Goal: Book appointment/travel/reservation

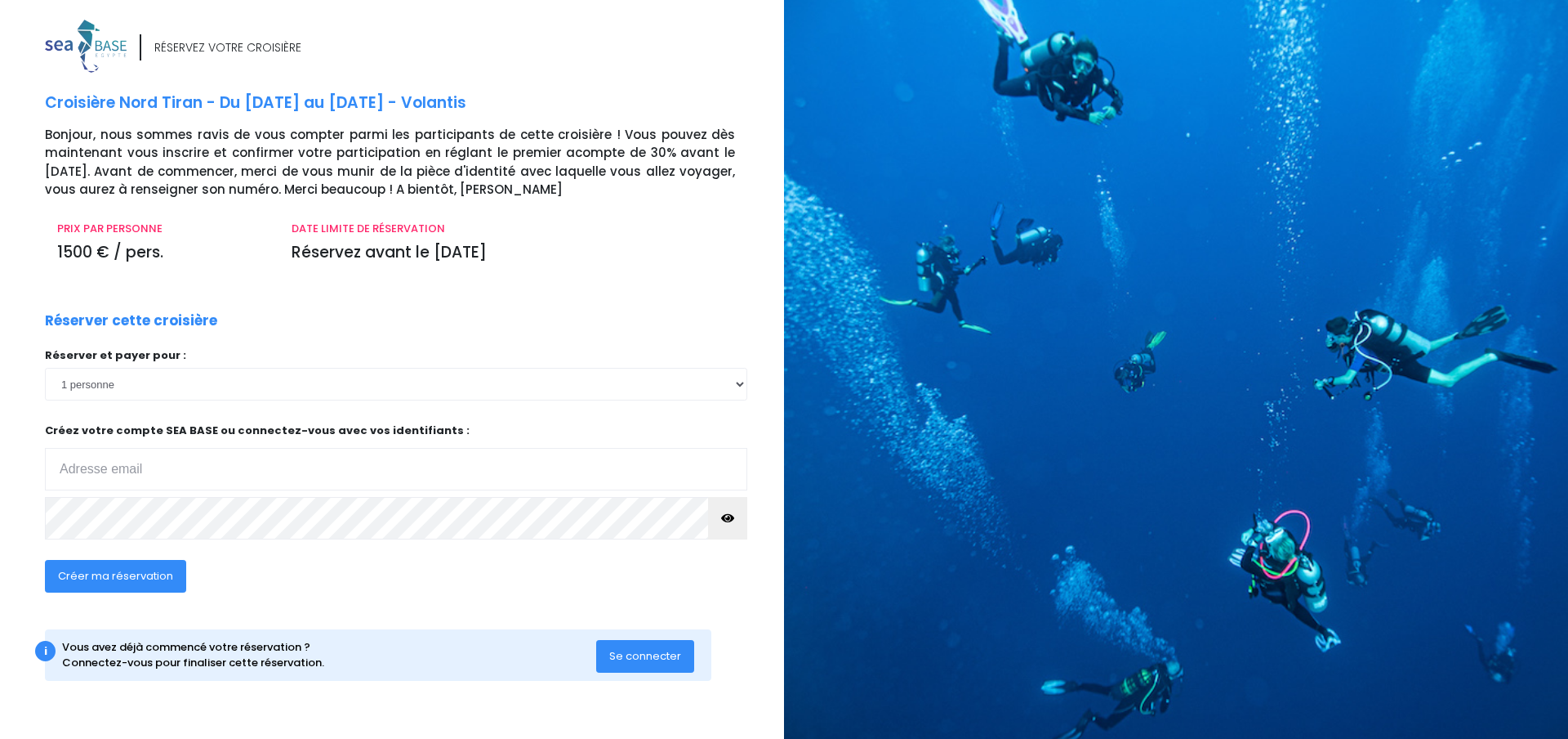
click at [313, 476] on input "email" at bounding box center [396, 469] width 703 height 42
type input "pierre.loup05@gmail.com"
click at [642, 658] on span "Se connecter" at bounding box center [645, 656] width 72 height 15
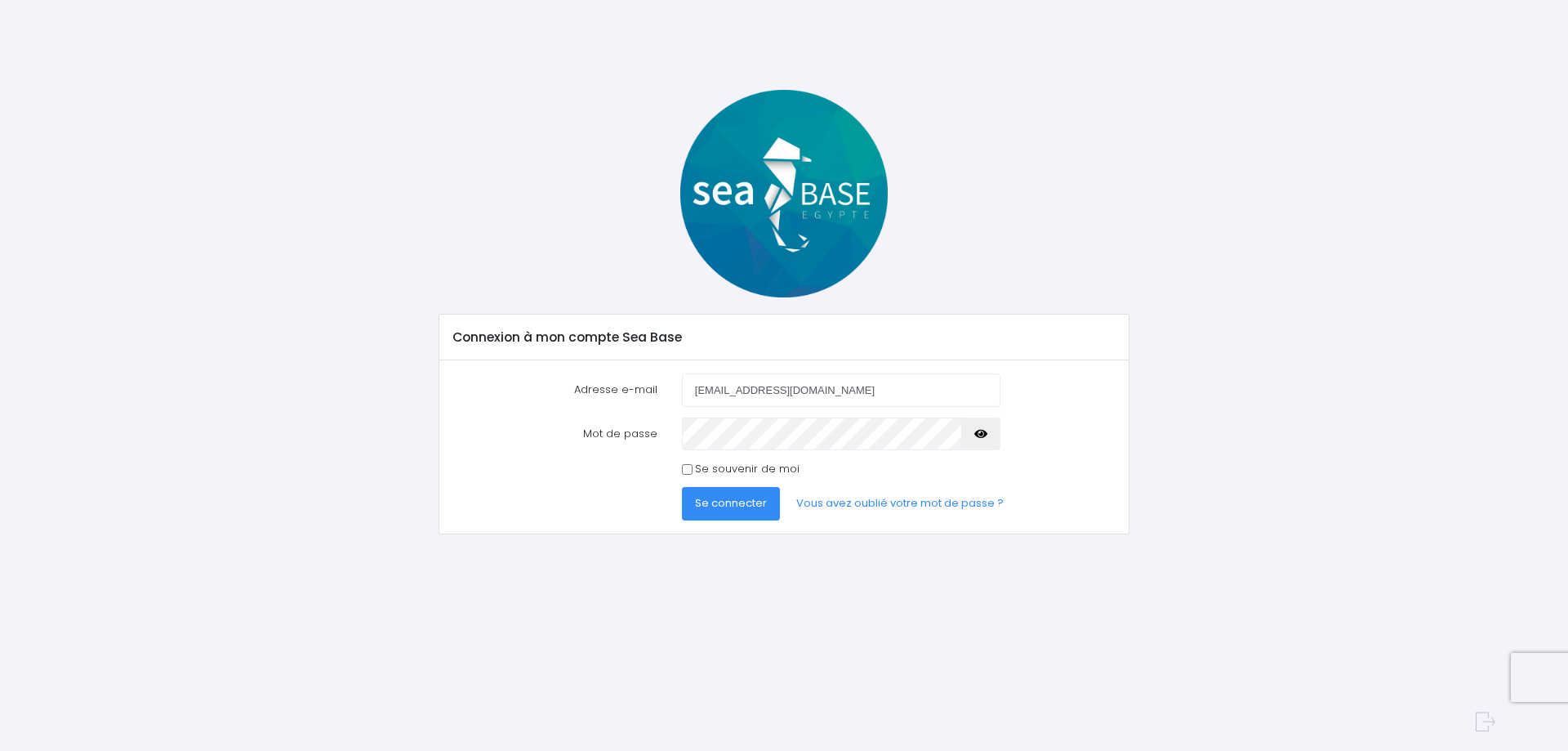
type input "pierre.loup05@gmail.com"
click at [682, 487] on button "Se connecter" at bounding box center [731, 503] width 98 height 33
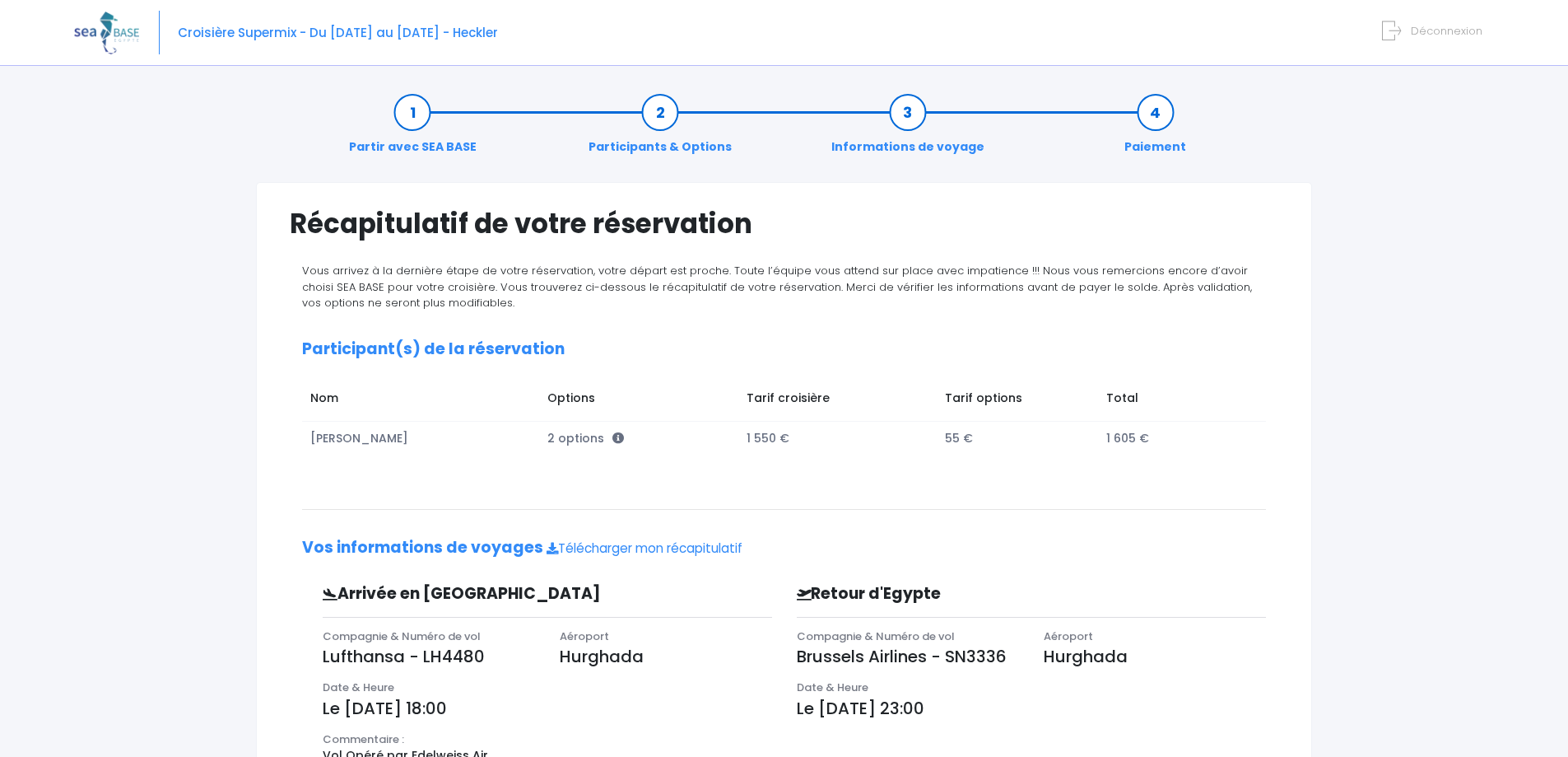
click at [110, 29] on img at bounding box center [106, 32] width 65 height 42
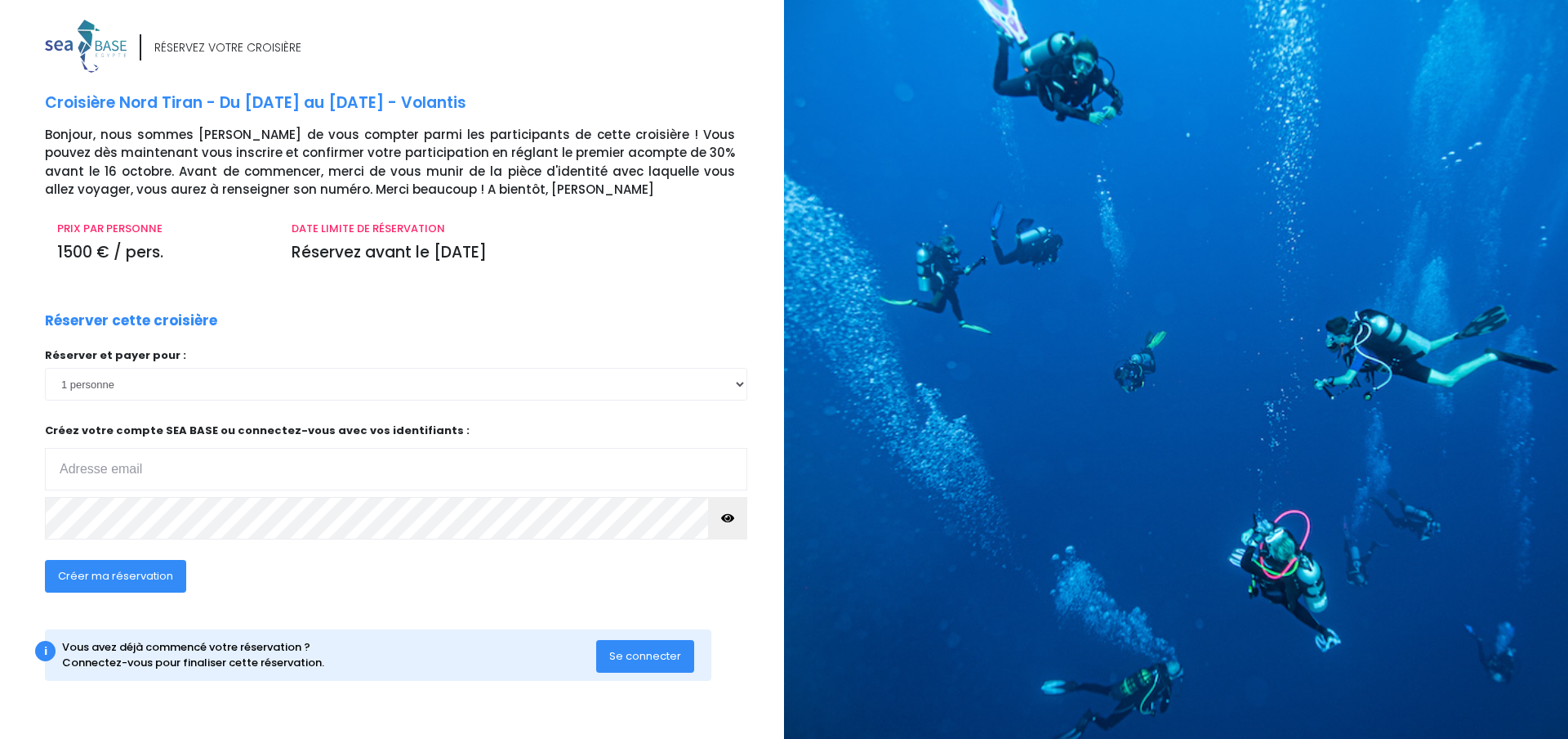
click at [174, 465] on input "email" at bounding box center [396, 469] width 703 height 42
type input "pierre.loup05@gmail.com"
click at [733, 518] on icon "button" at bounding box center [728, 518] width 14 height 0
click at [150, 580] on span "Créer ma réservation" at bounding box center [115, 576] width 115 height 15
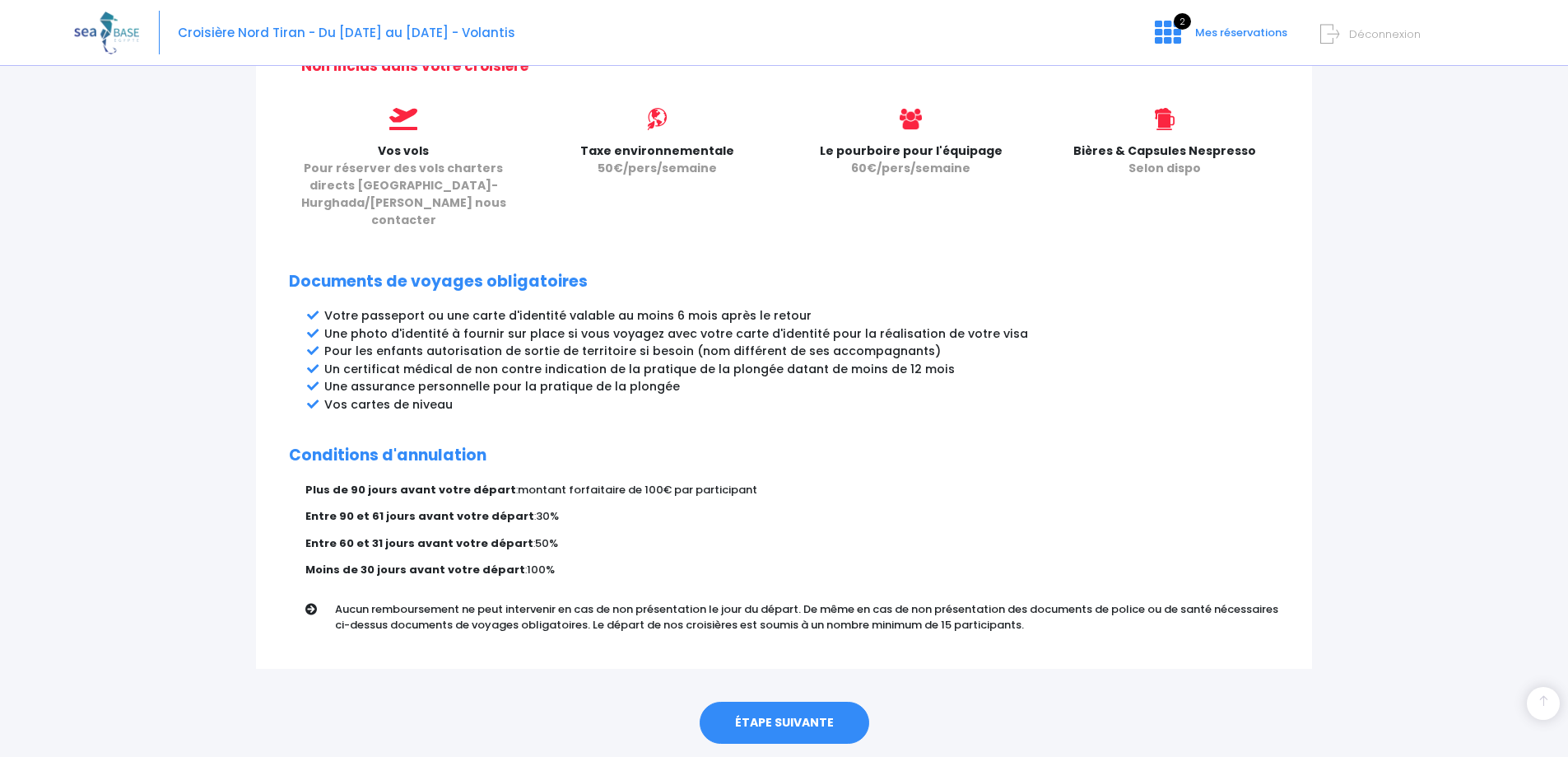
scroll to position [732, 0]
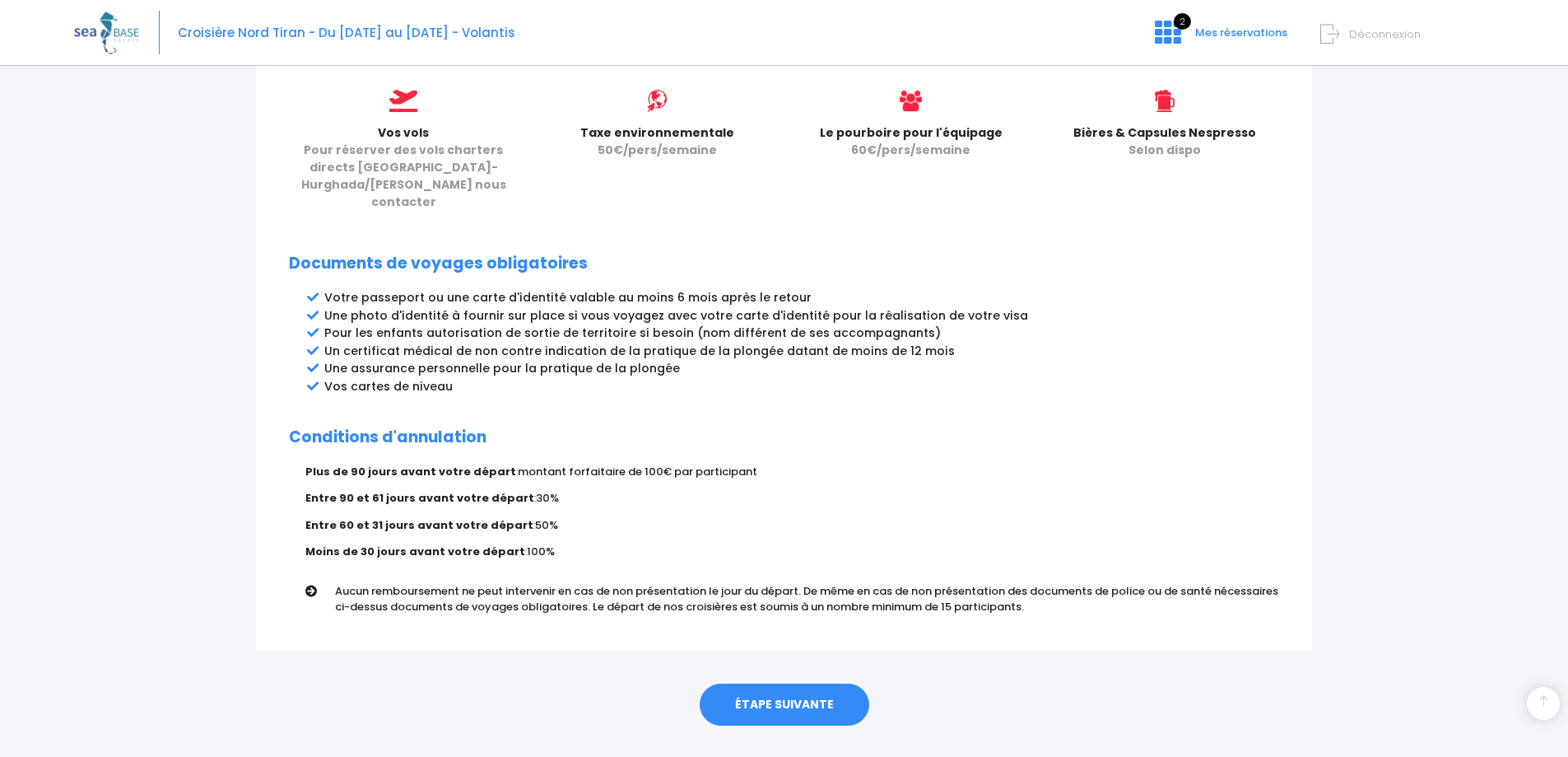
click at [807, 683] on link "ÉTAPE SUIVANTE" at bounding box center [784, 705] width 170 height 43
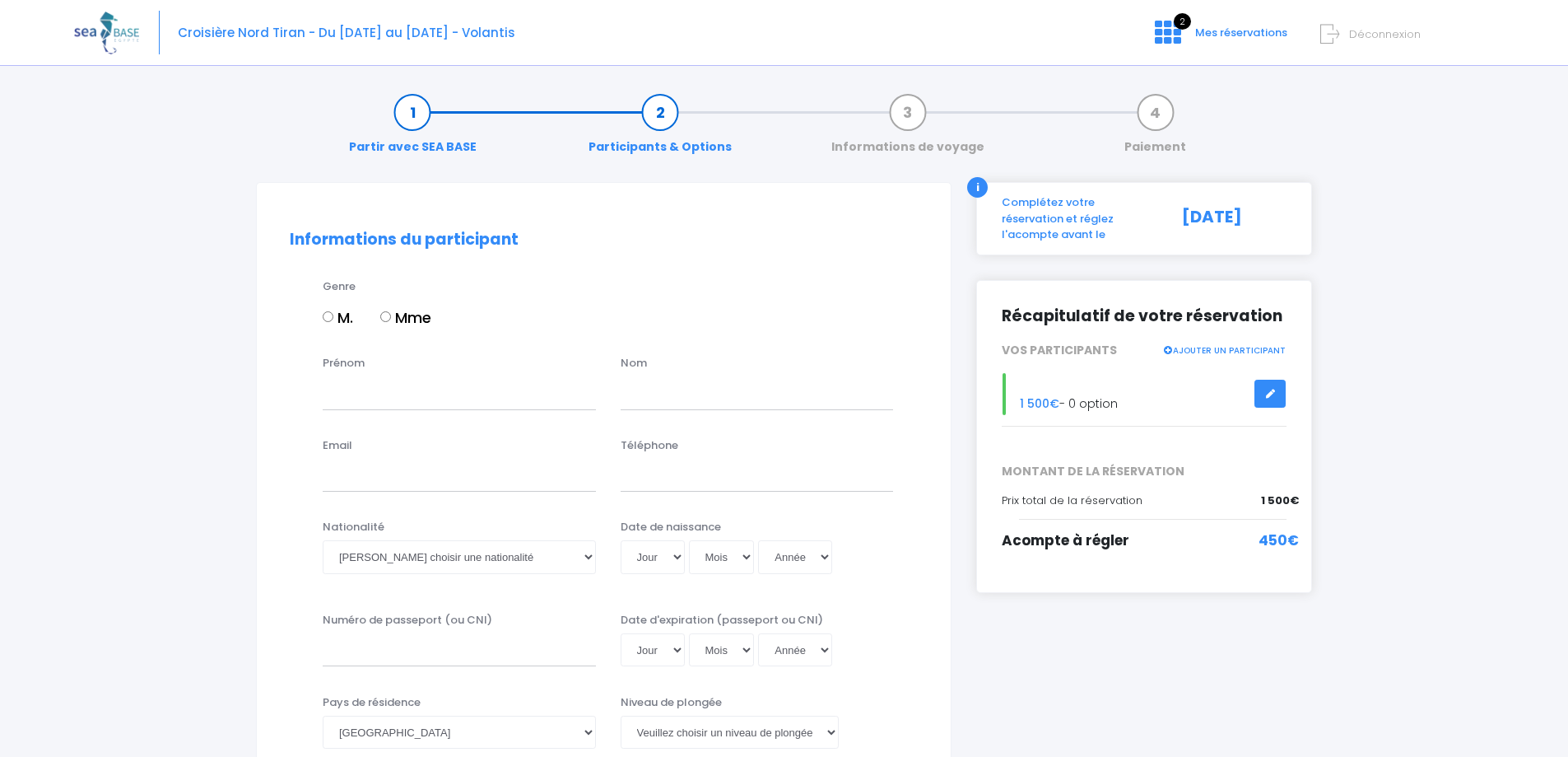
click at [329, 315] on input "M." at bounding box center [327, 316] width 11 height 11
radio input "true"
click at [380, 403] on input "Prénom" at bounding box center [459, 393] width 273 height 33
type input "[PERSON_NAME]"
type input "FOURNIER"
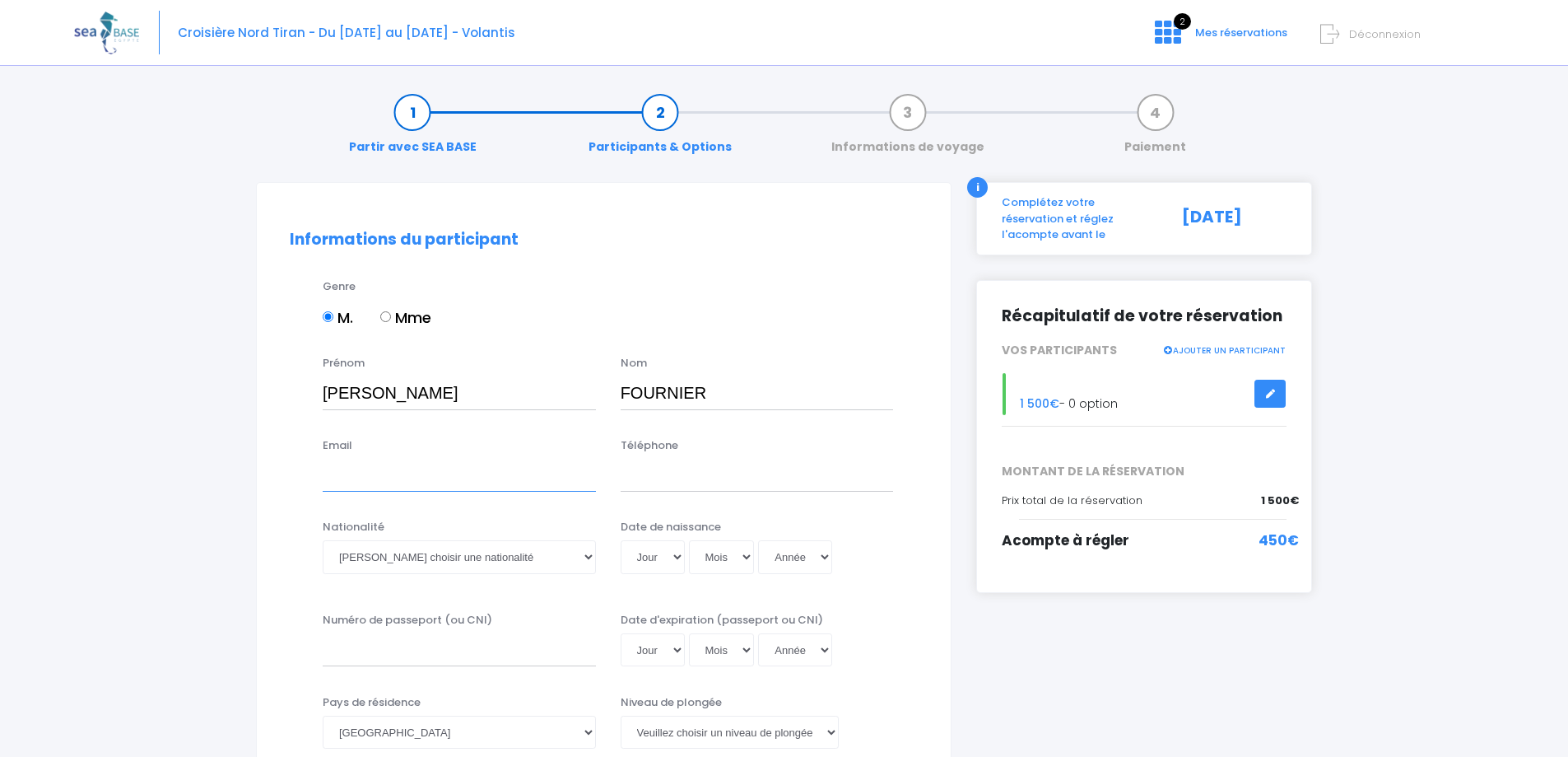
click at [396, 488] on input "Email" at bounding box center [459, 475] width 273 height 33
type input "pierre.loup05@gmail.com"
click at [760, 481] on input "Téléphone" at bounding box center [757, 475] width 273 height 33
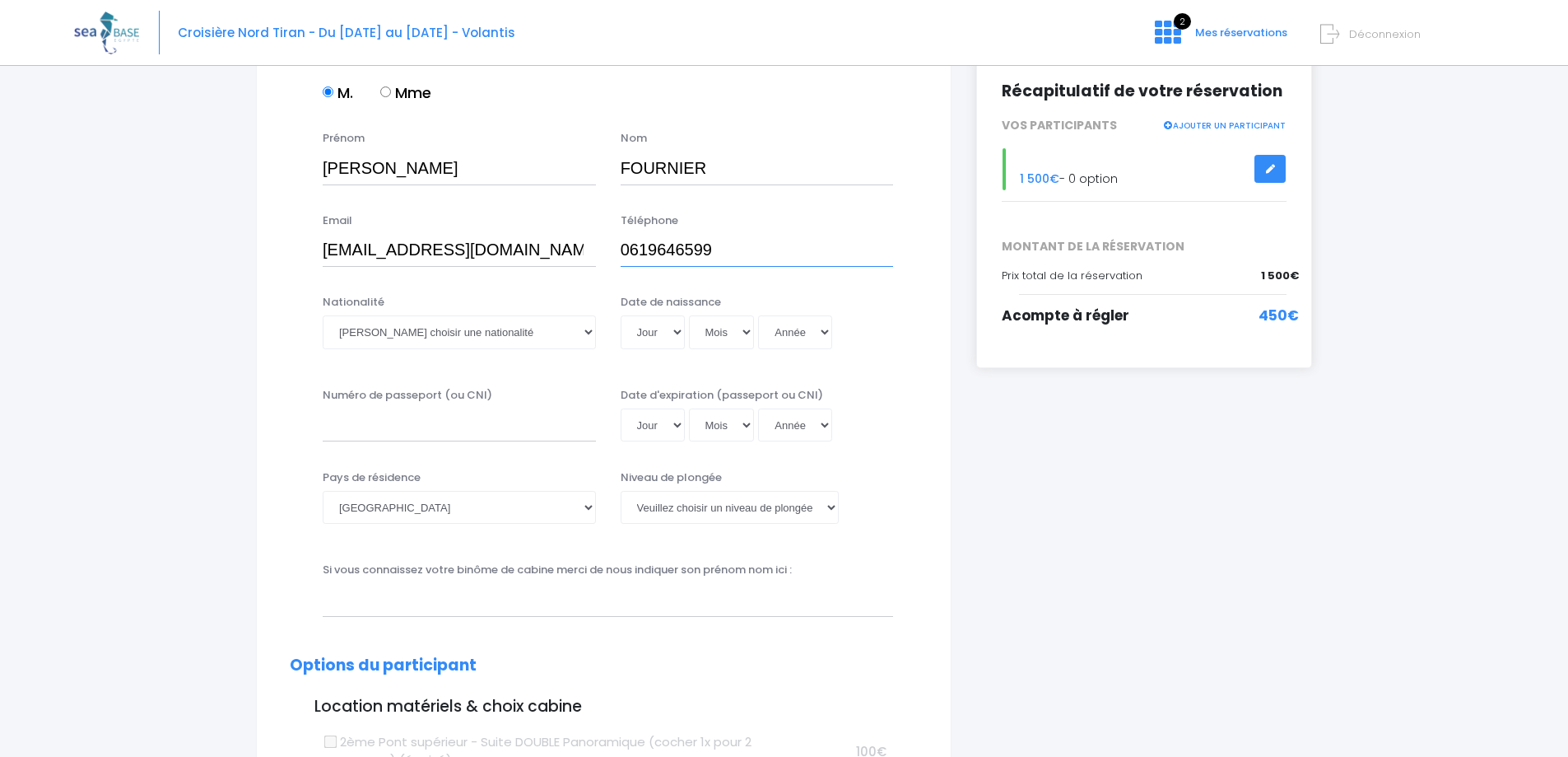
scroll to position [247, 0]
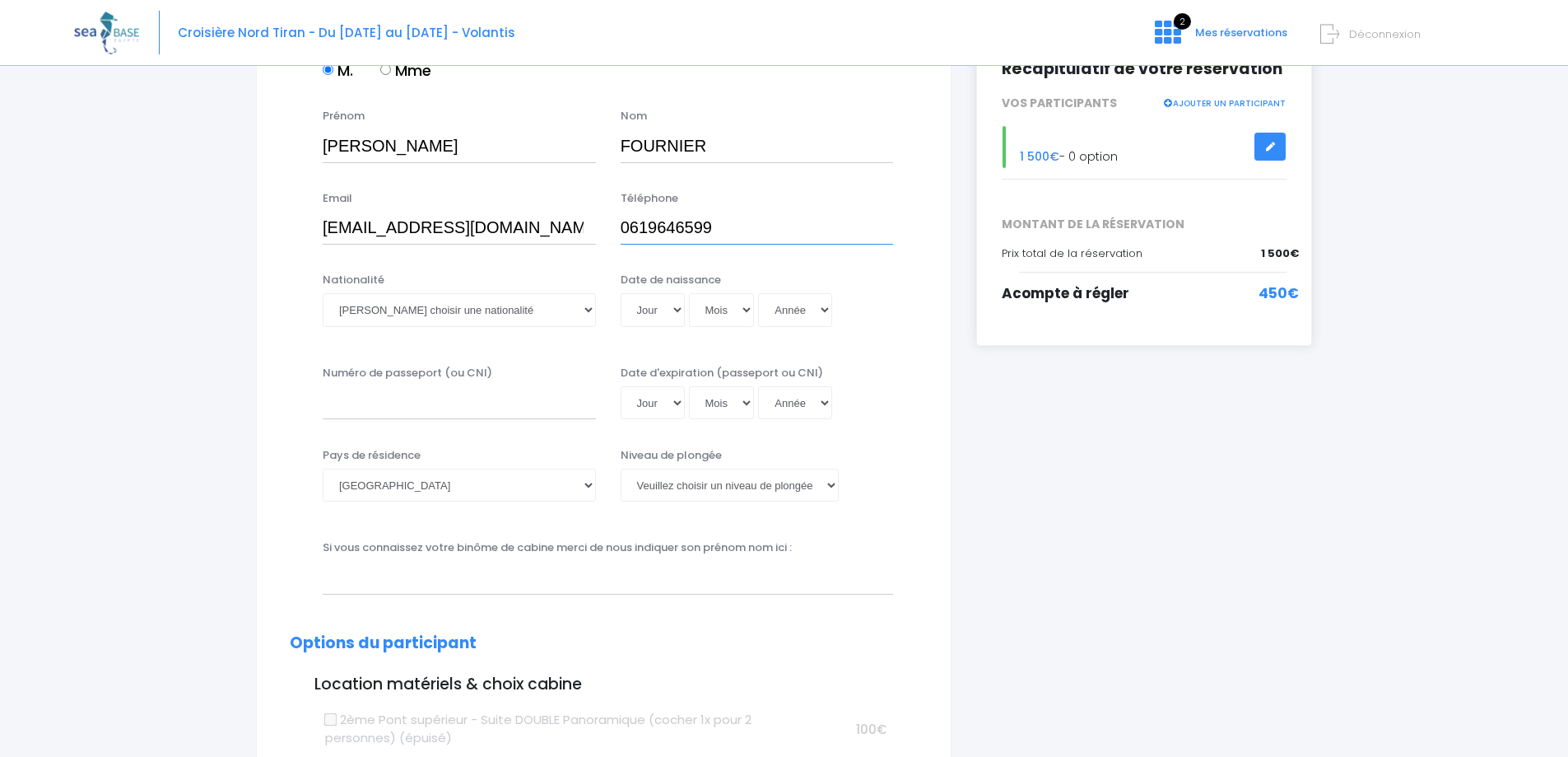
type input "0619646599"
click at [528, 304] on select "Veuillez choisir une nationalité Afghane Albanaise Algerienne Allemande America…" at bounding box center [459, 310] width 273 height 33
select select "Française"
click at [323, 293] on select "Veuillez choisir une nationalité Afghane Albanaise Algerienne Allemande America…" at bounding box center [459, 310] width 273 height 33
click at [679, 316] on select "Jour 01 02 03 04 05 06 07 08 09 10 11 12 13 14 15 16 17 18 19 20 21 22 23 24 25…" at bounding box center [653, 310] width 64 height 33
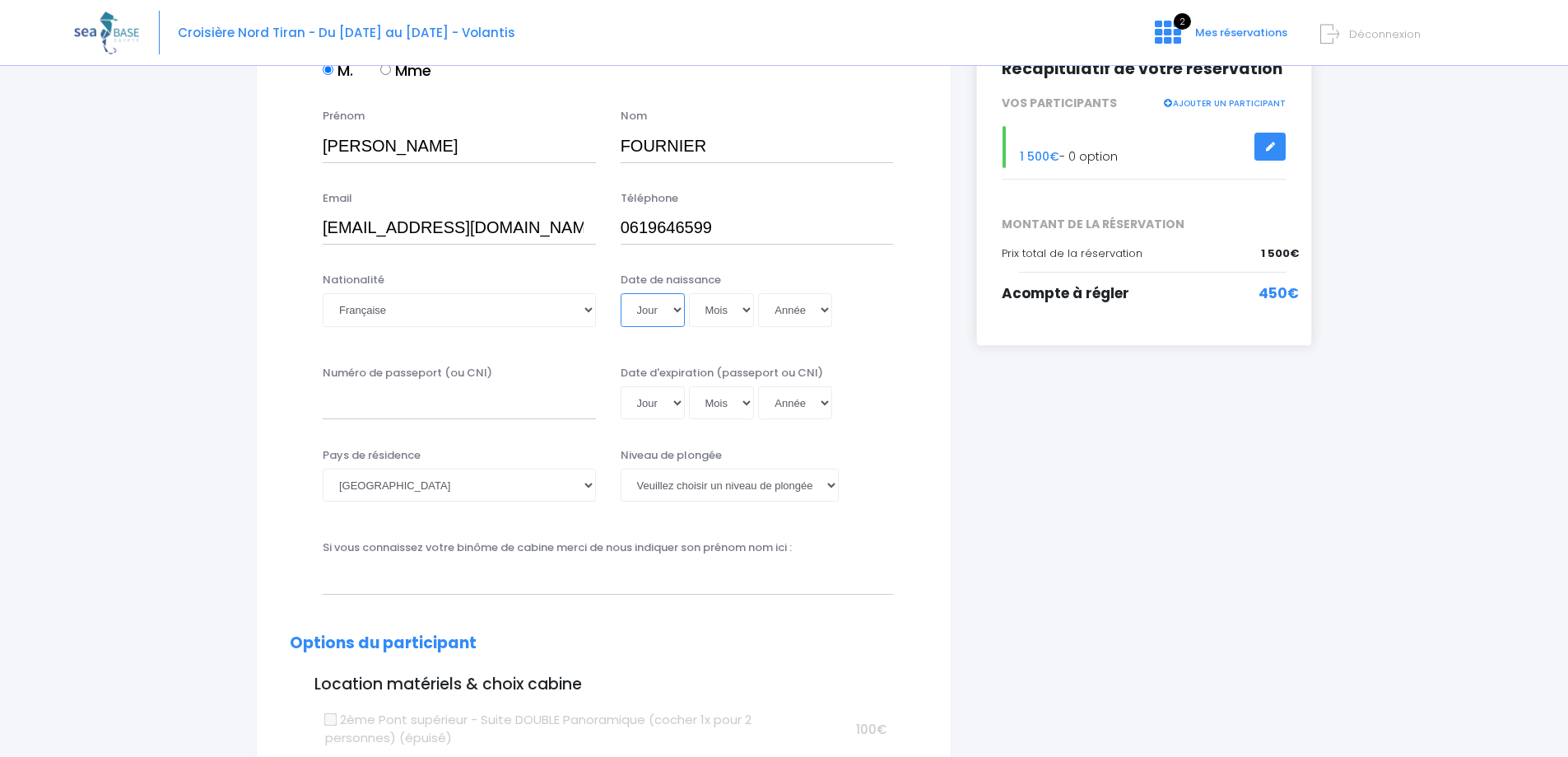
select select "30"
click at [721, 307] on select "Mois 01 02 03 04 05 06 07 08 09 10 11 12" at bounding box center [722, 310] width 66 height 33
select select "08"
click at [689, 293] on select "Mois 01 02 03 04 05 06 07 08 09 10 11 12" at bounding box center [722, 310] width 66 height 33
click at [816, 309] on select "Année 2045 2044 2043 2042 2041 2040 2039 2038 2037 2036 2035 2034 2033 2032 203…" at bounding box center [795, 310] width 74 height 33
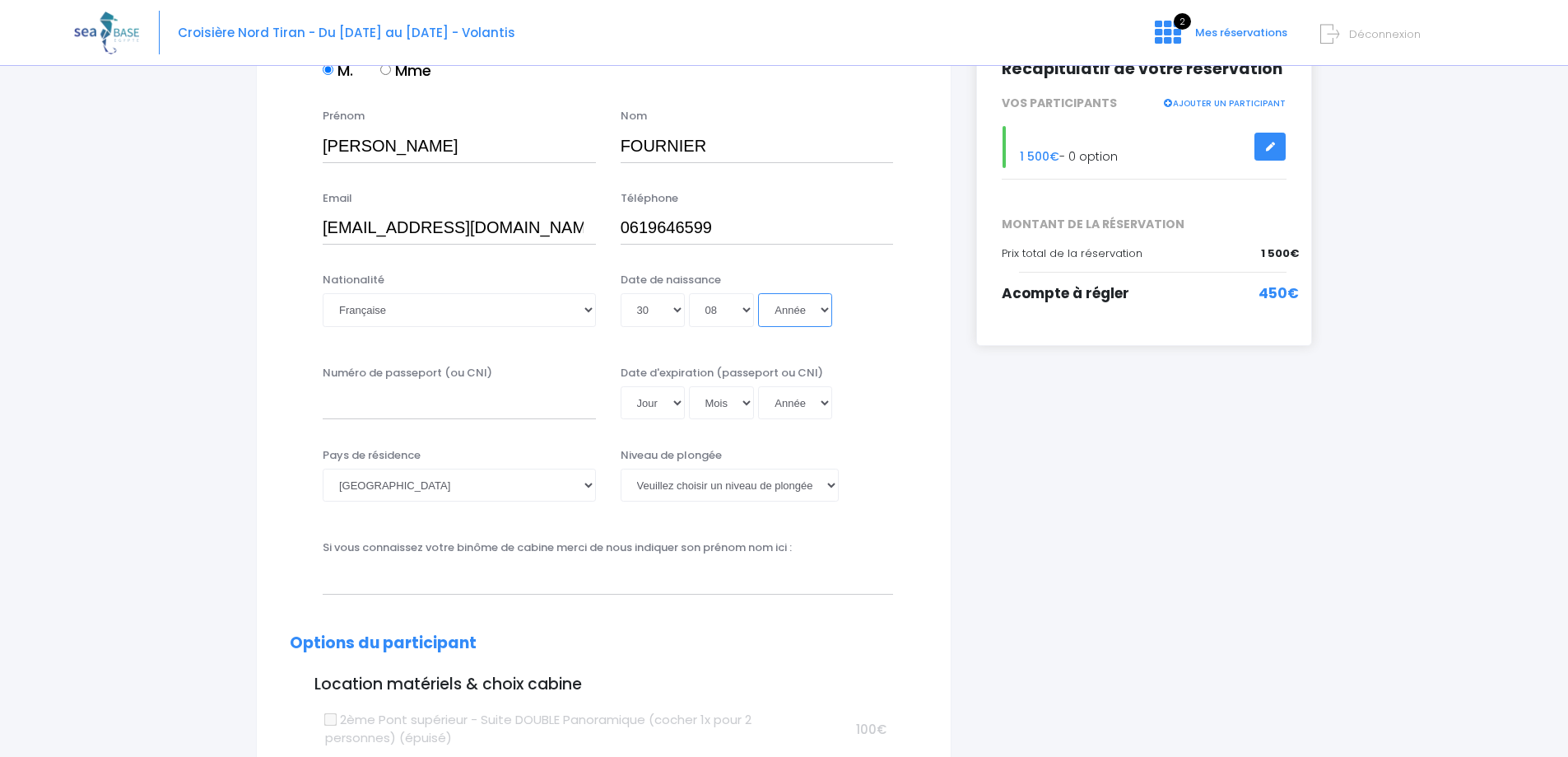
select select "1985"
click at [758, 293] on select "Année 2045 2044 2043 2042 2041 2040 2039 2038 2037 2036 2035 2034 2033 2032 203…" at bounding box center [795, 310] width 74 height 33
type input "1985-08-30"
click at [291, 365] on div "Numéro de passeport (ou CNI) Date d'expiration (passeport ou CNI) Jour 01 02 03…" at bounding box center [603, 397] width 653 height 66
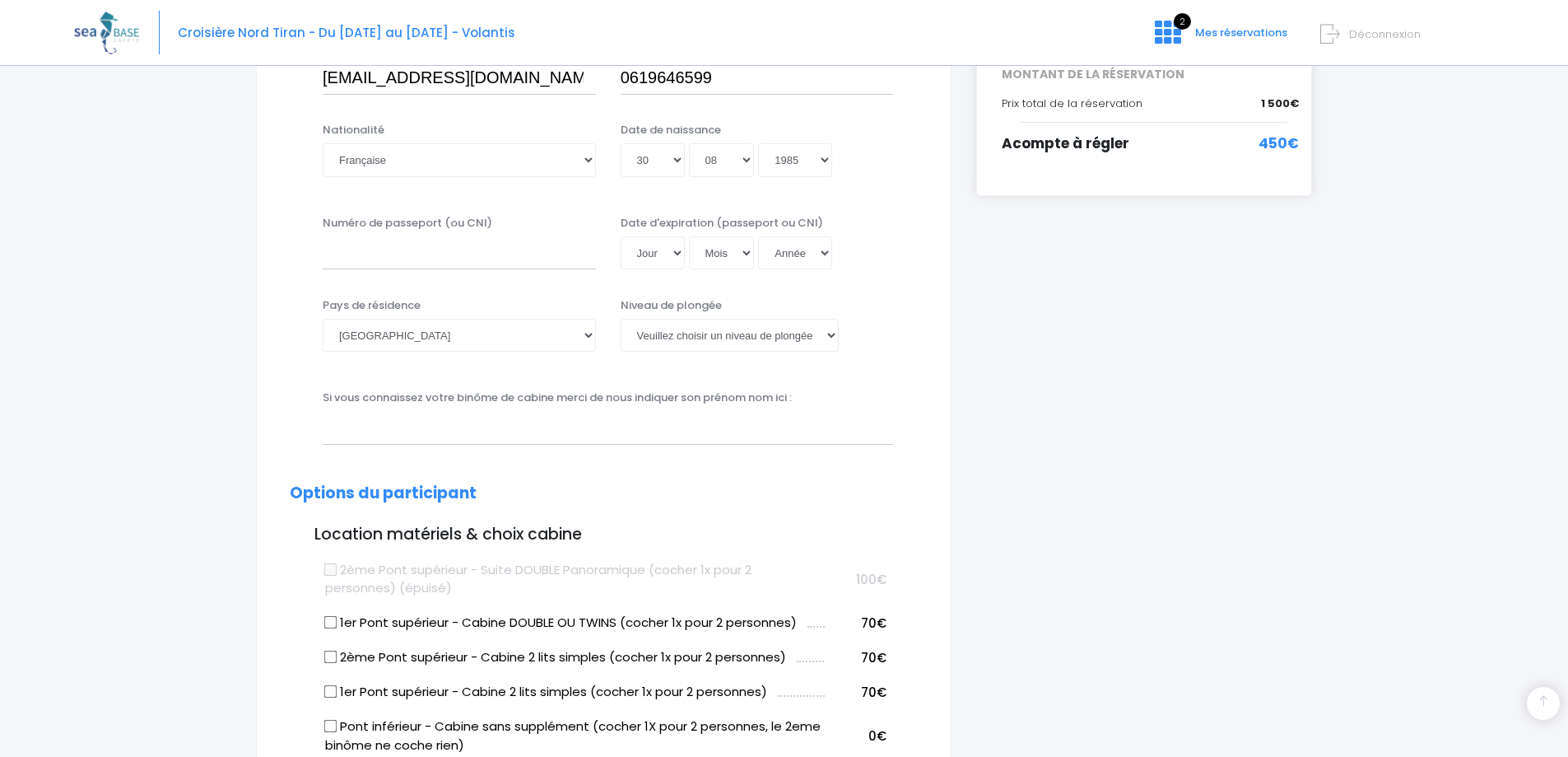
scroll to position [412, 0]
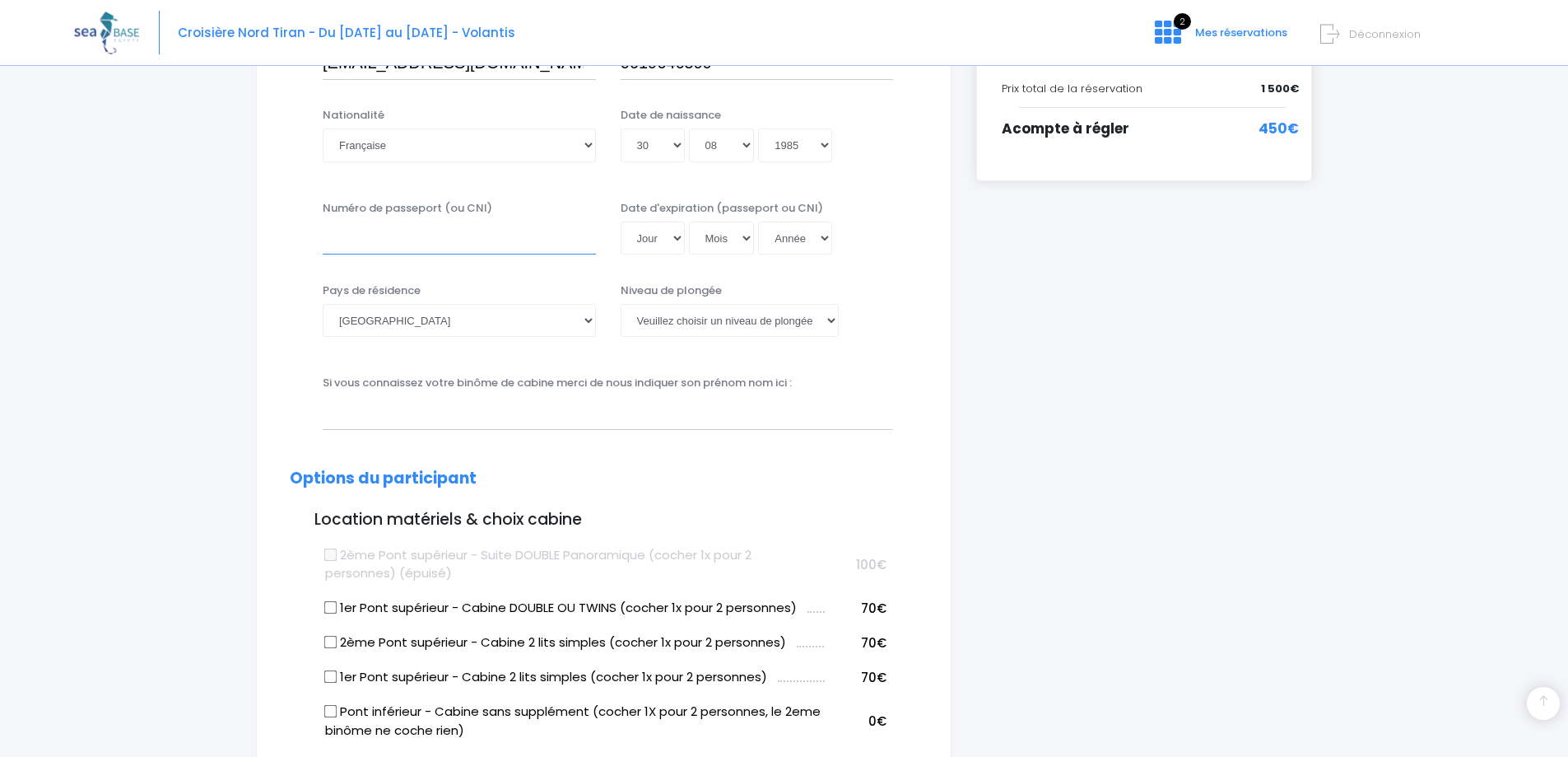
click at [374, 247] on input "Numéro de passeport (ou CNI)" at bounding box center [459, 238] width 273 height 33
click at [380, 243] on input "Numéro de passeport (ou CNI)" at bounding box center [459, 238] width 273 height 33
type input "19EF32853"
click at [675, 239] on select "Jour 01 02 03 04 05 06 07 08 09 10 11 12 13 14 15 16 17 18 19 20 21 22 23 24 25…" at bounding box center [653, 238] width 64 height 33
select select "16"
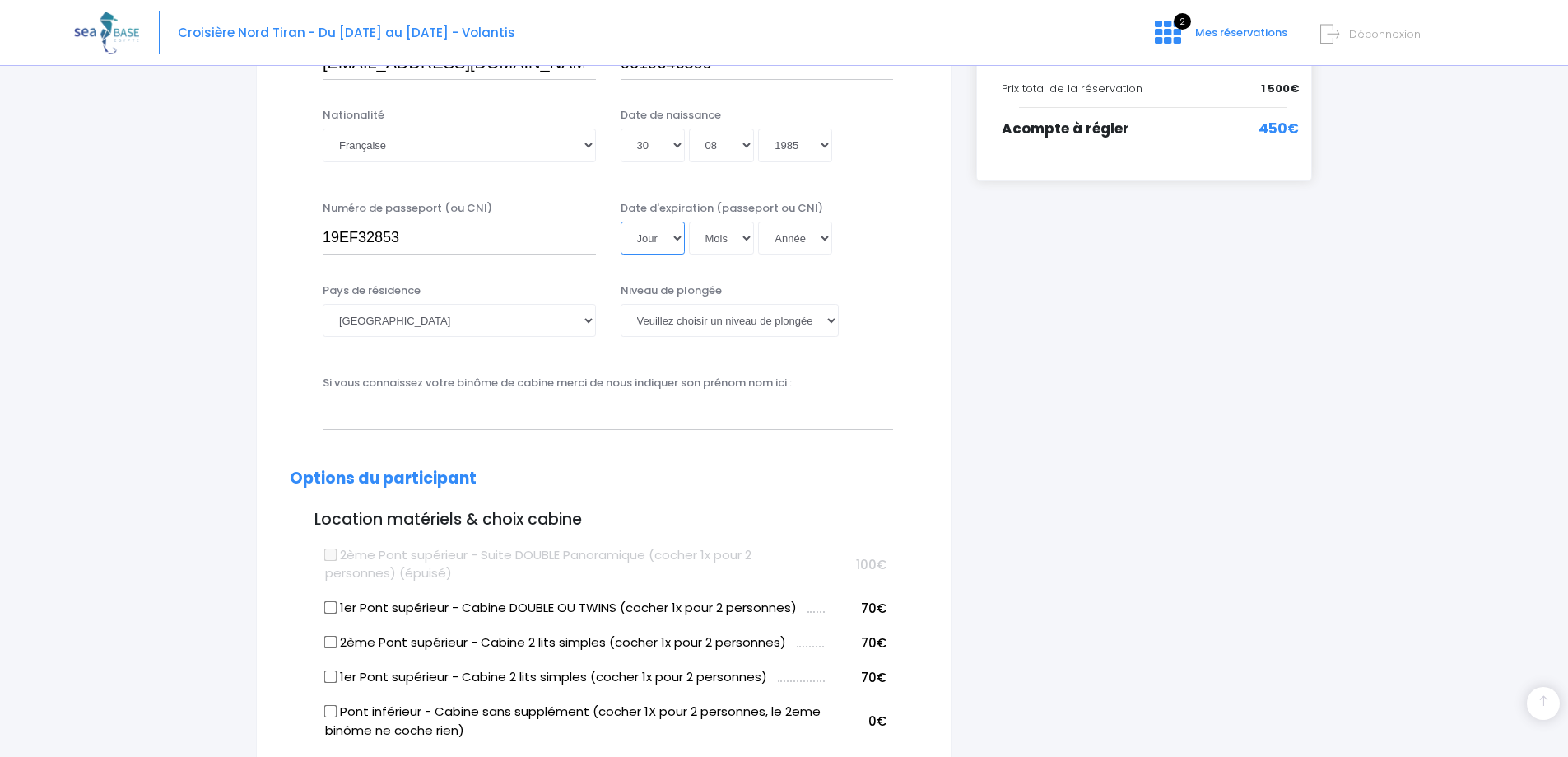
click at [621, 222] on select "Jour 01 02 03 04 05 06 07 08 09 10 11 12 13 14 15 16 17 18 19 20 21 22 23 24 25…" at bounding box center [653, 238] width 64 height 33
click at [730, 230] on select "Mois 01 02 03 04 05 06 07 08 09 10 11 12" at bounding box center [722, 238] width 66 height 33
select select "09"
click at [689, 222] on select "Mois 01 02 03 04 05 06 07 08 09 10 11 12" at bounding box center [722, 238] width 66 height 33
click at [813, 238] on select "Année 2045 2044 2043 2042 2041 2040 2039 2038 2037 2036 2035 2034 2033 2032 203…" at bounding box center [795, 238] width 74 height 33
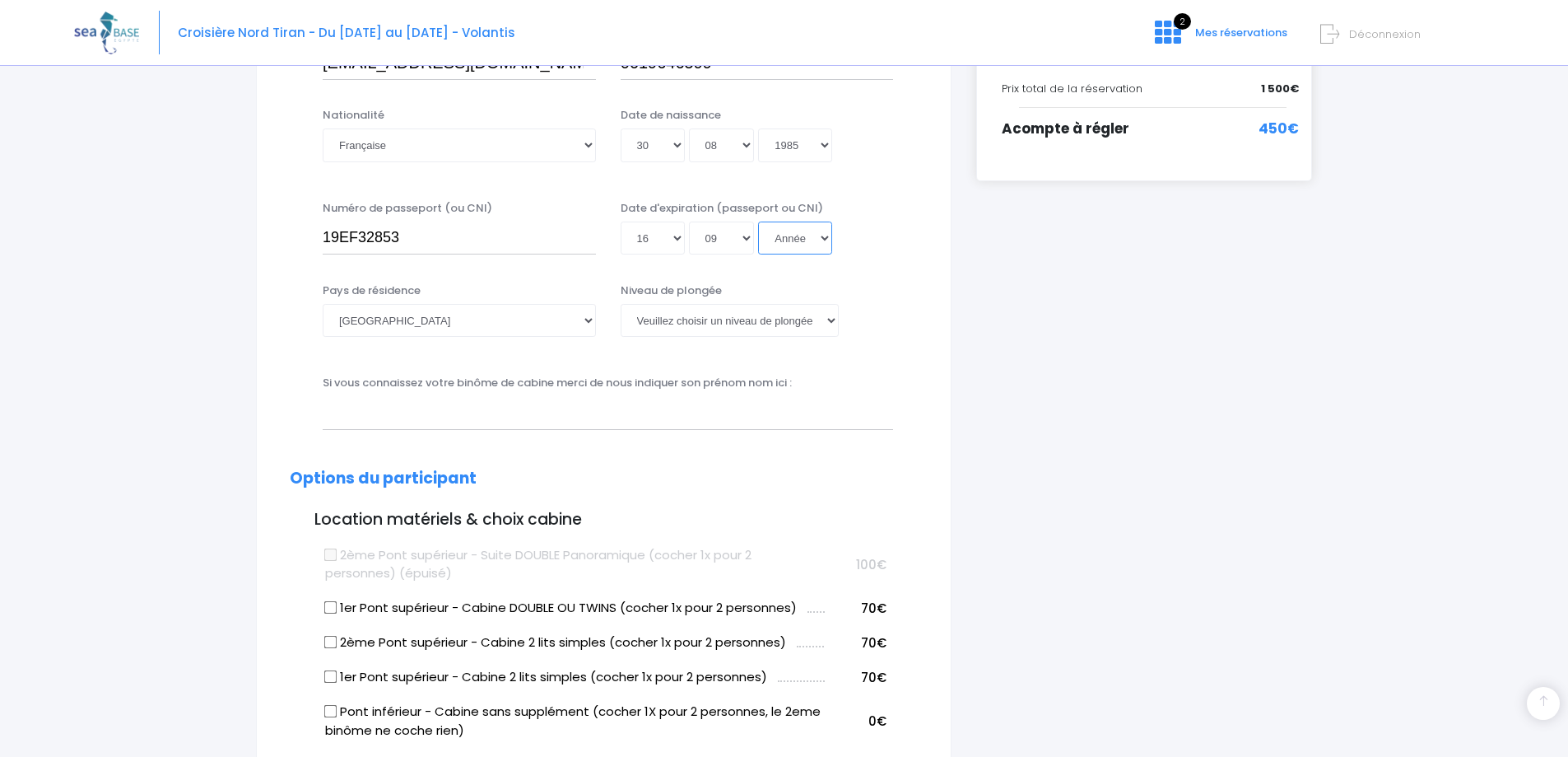
select select "2019"
click at [758, 255] on select "Année 2045 2044 2043 2042 2041 2040 2039 2038 2037 2036 2035 2034 2033 2032 203…" at bounding box center [795, 238] width 74 height 33
type input "2019-09-16"
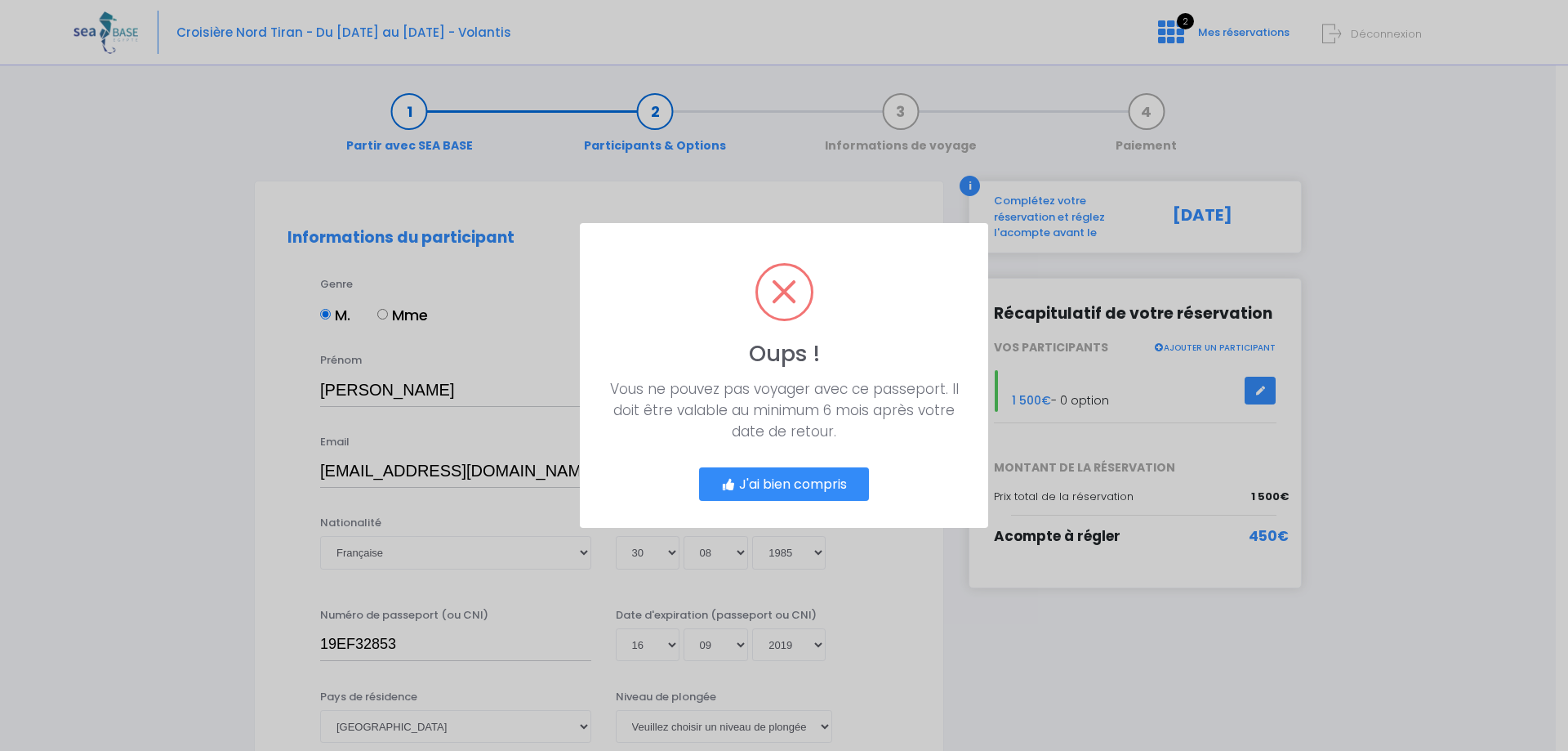
click at [831, 479] on button "J'ai bien compris" at bounding box center [784, 485] width 170 height 35
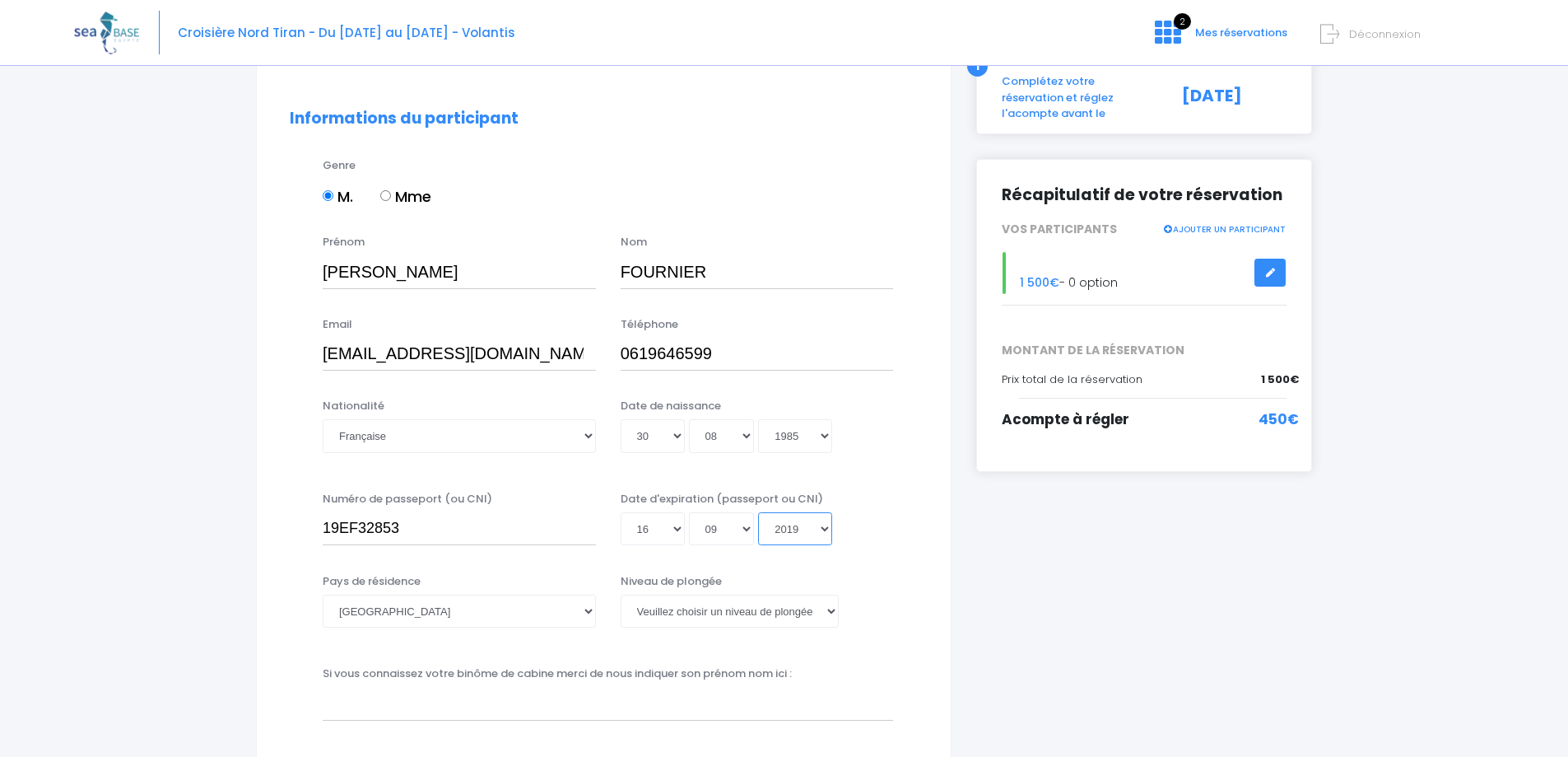
scroll to position [164, 0]
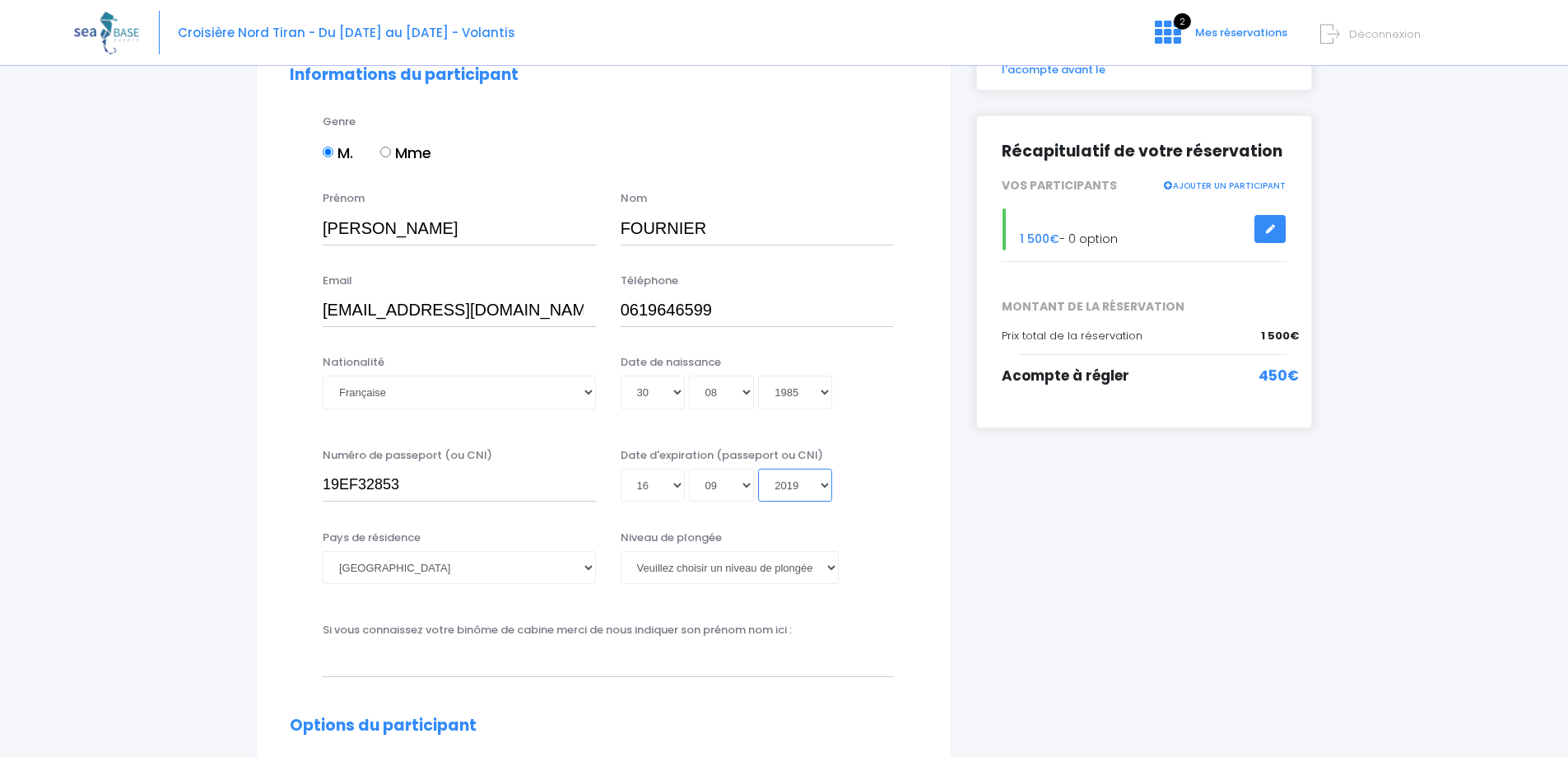
click at [819, 487] on select "Année 2045 2044 2043 2042 2041 2040 2039 2038 2037 2036 2035 2034 2033 2032 203…" at bounding box center [795, 485] width 74 height 33
select select "2029"
click at [758, 468] on select "Année 2045 2044 2043 2042 2041 2040 2039 2038 2037 2036 2035 2034 2033 2032 203…" at bounding box center [795, 485] width 74 height 33
type input "2029-09-16"
click at [670, 480] on select "Jour 01 02 03 04 05 06 07 08 09 10 11 12 13 14 15 16 17 18 19 20 21 22 23 24 25…" at bounding box center [653, 485] width 64 height 33
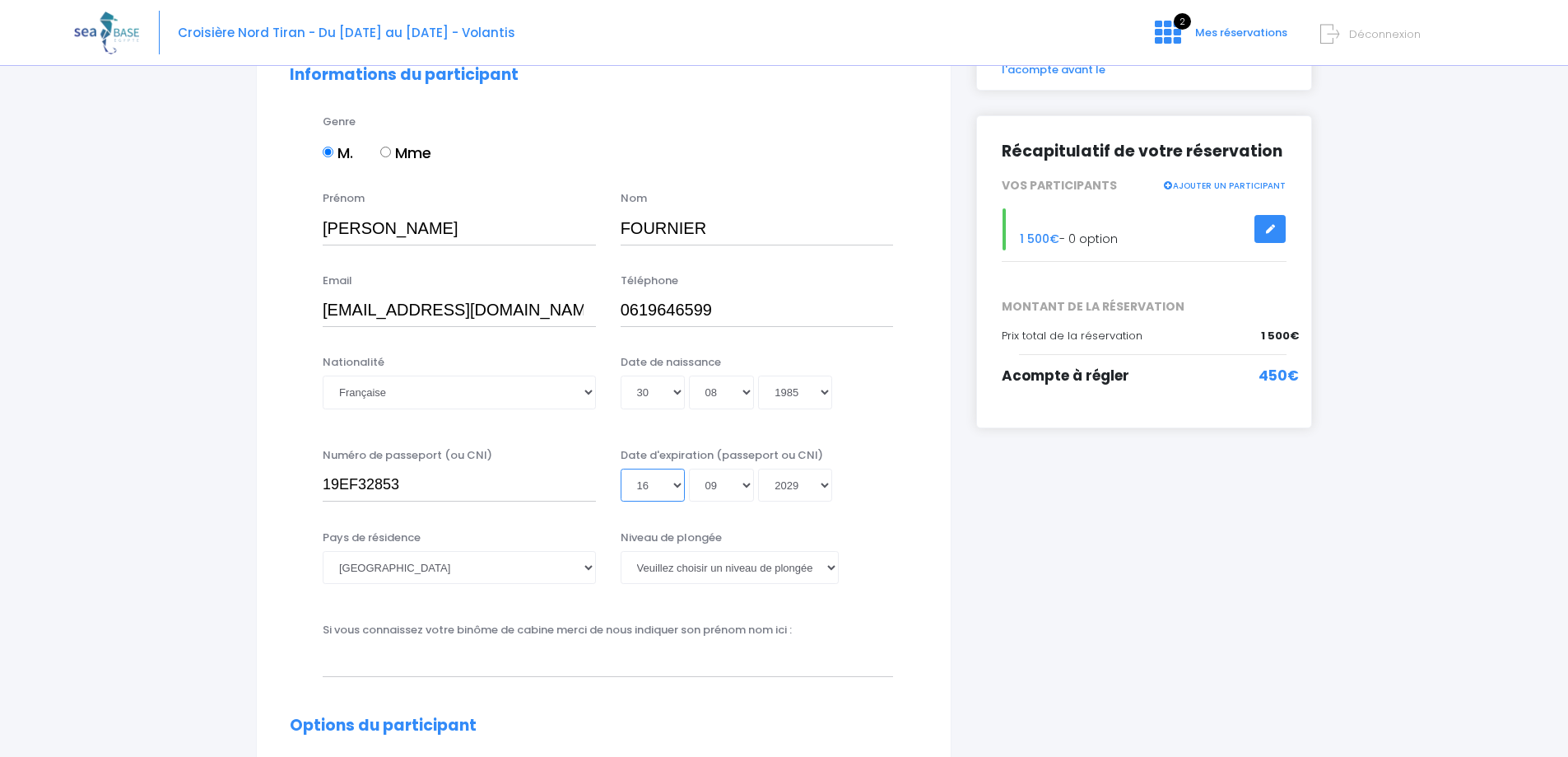
select select "15"
click at [621, 468] on select "Jour 01 02 03 04 05 06 07 08 09 10 11 12 13 14 15 16 17 18 19 20 21 22 23 24 25…" at bounding box center [653, 485] width 64 height 33
type input "2029-09-15"
click at [890, 450] on div "Date d'expiration (passeport ou CNI) Jour 01 02 03 04 05 06 07 08 09 10 11 12 1…" at bounding box center [757, 474] width 298 height 55
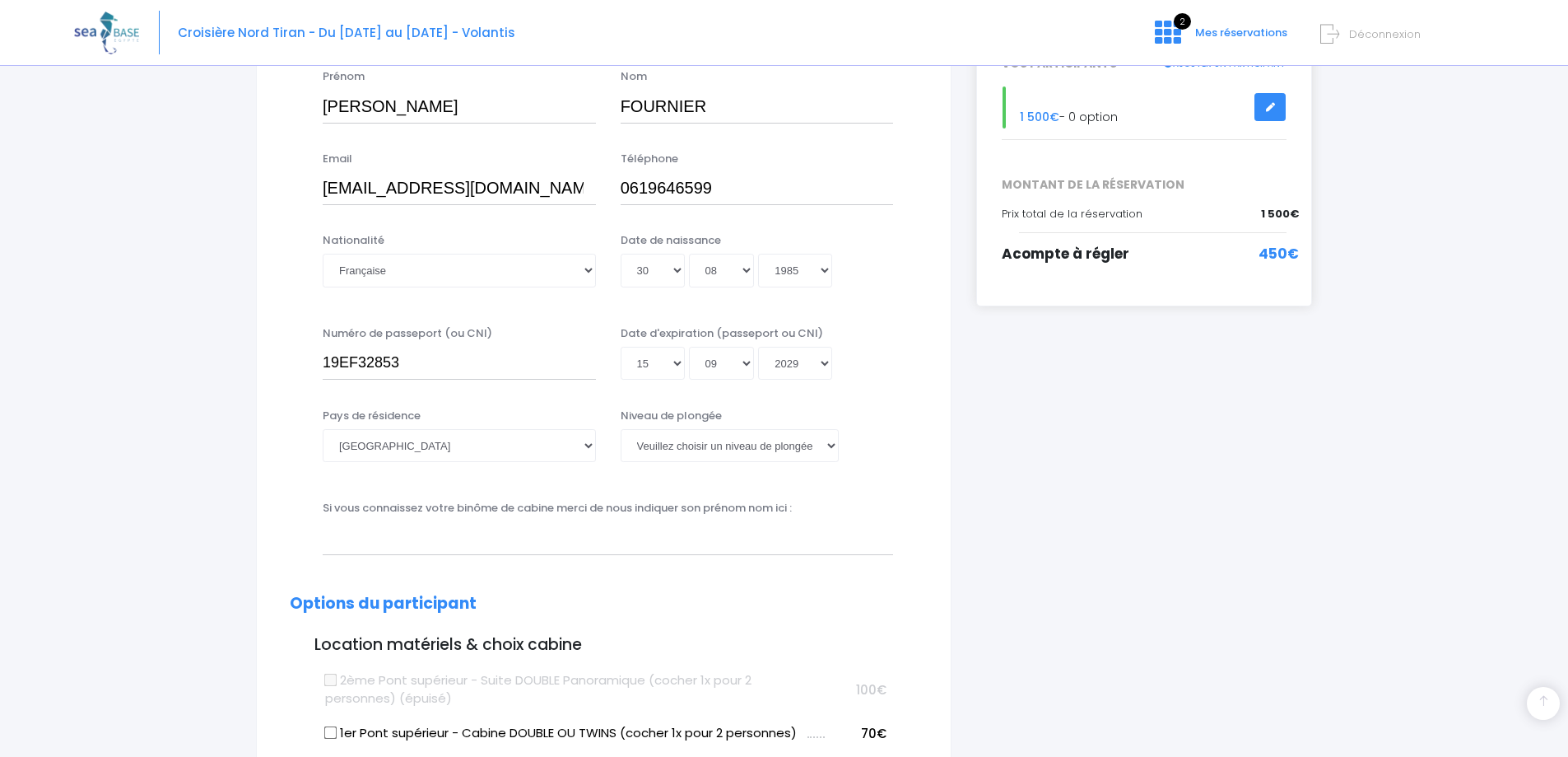
scroll to position [329, 0]
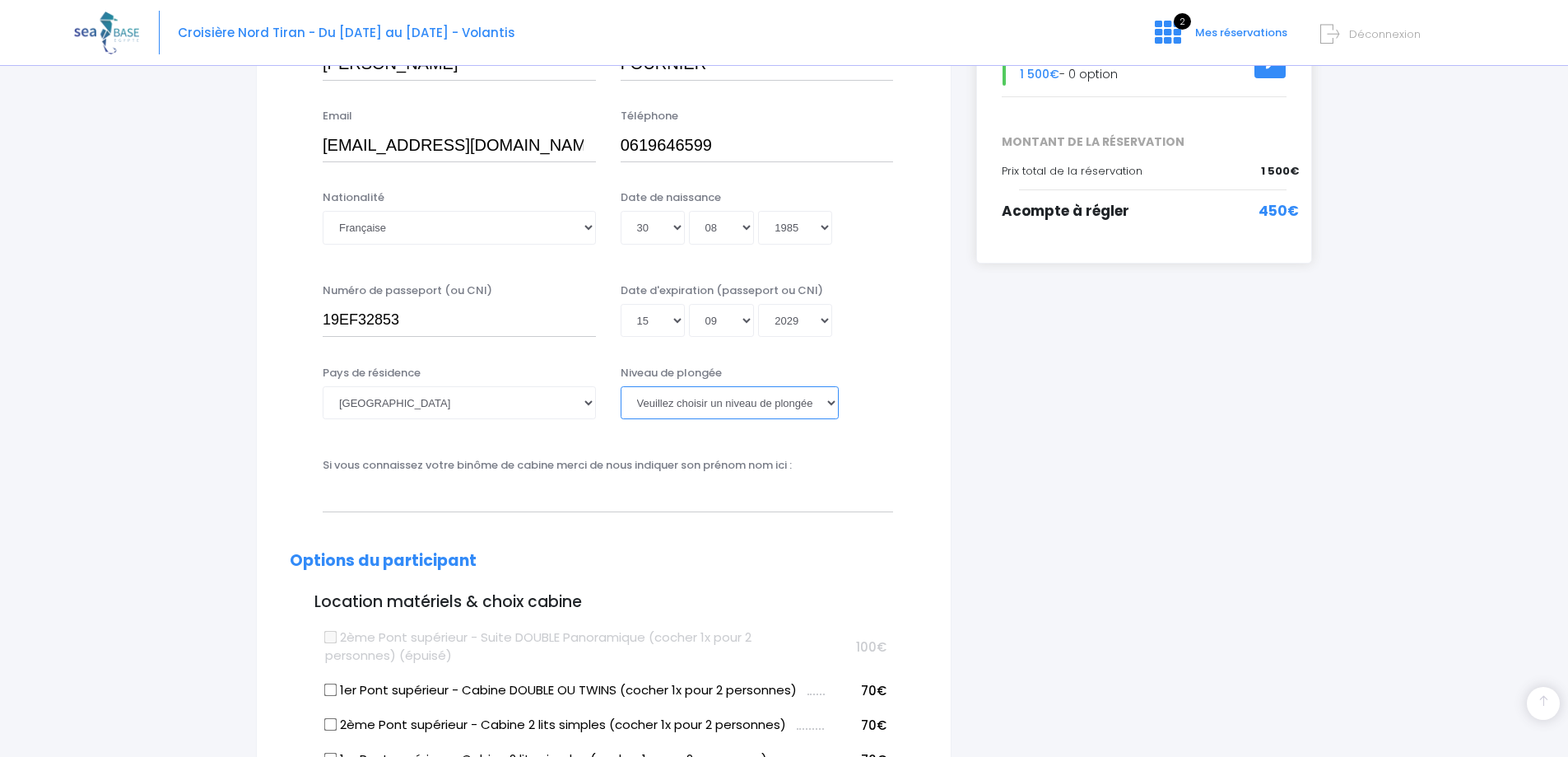
click at [816, 405] on select "Veuillez choisir un niveau de plongée Non plongeur Junior OW diver Adventure OW…" at bounding box center [730, 402] width 218 height 33
select select "MF1"
click at [621, 386] on select "Veuillez choisir un niveau de plongée Non plongeur Junior OW diver Adventure OW…" at bounding box center [730, 402] width 218 height 33
click at [664, 497] on input "text" at bounding box center [607, 495] width 570 height 33
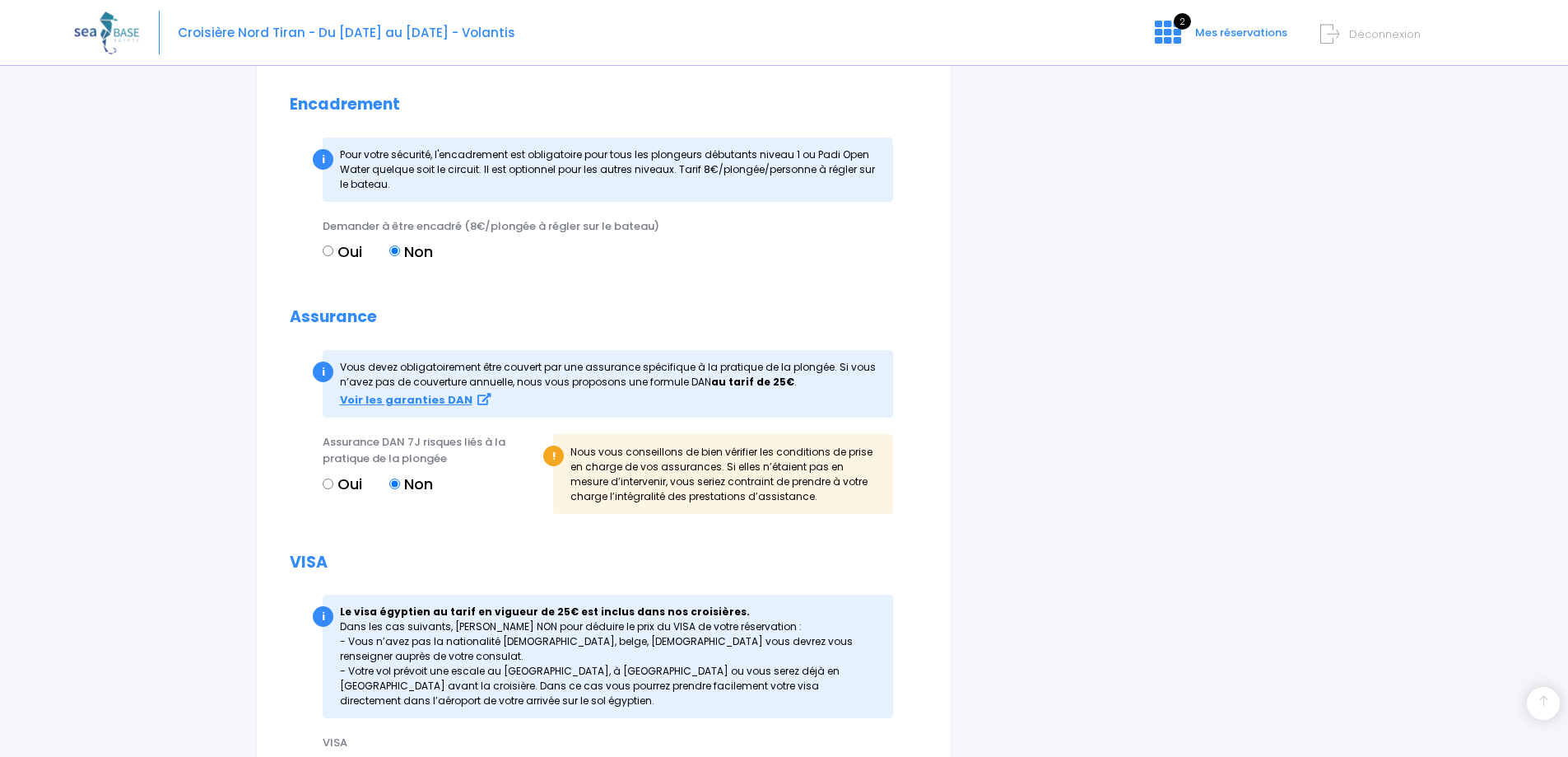
scroll to position [1565, 0]
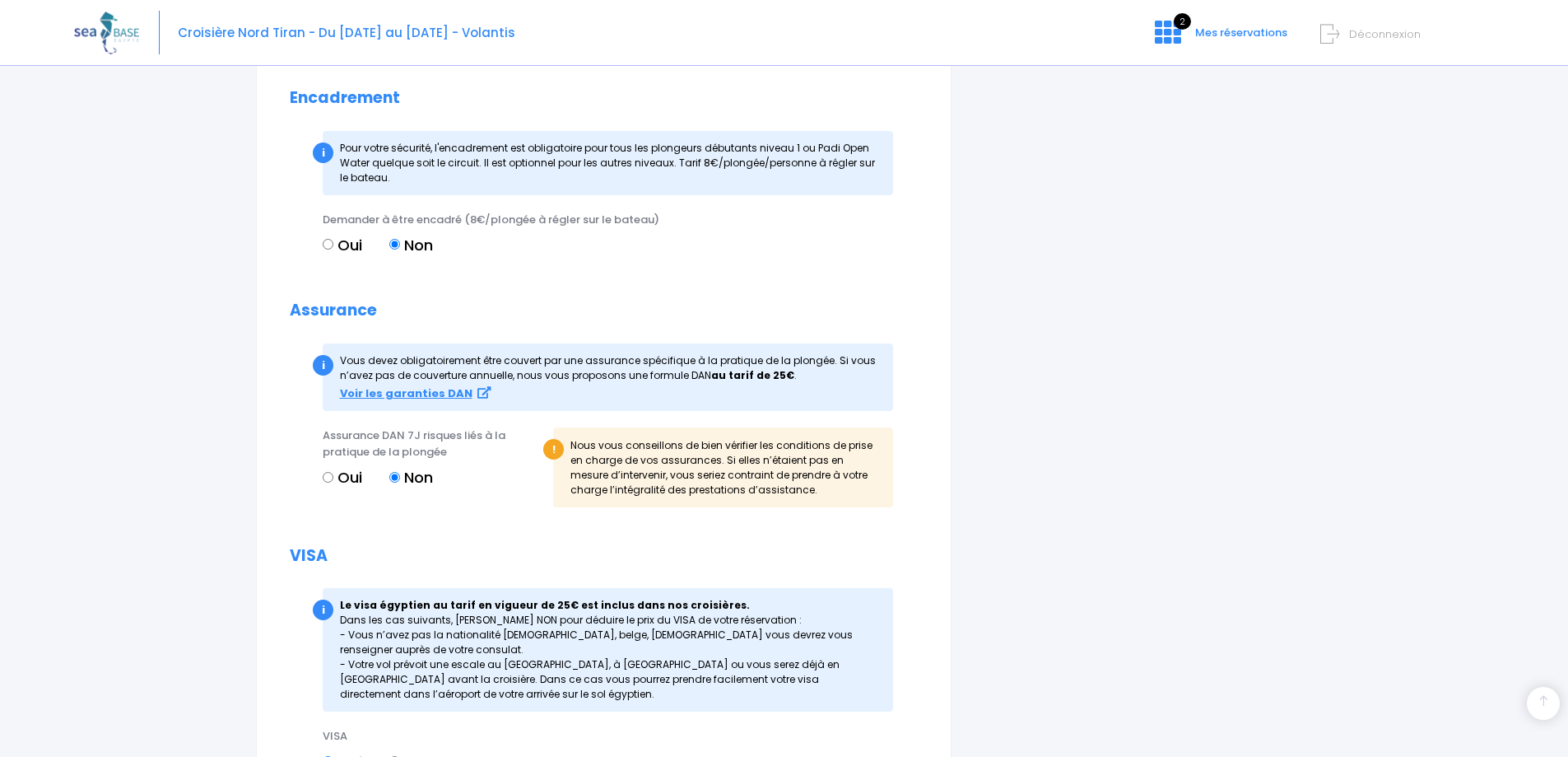
type input "Hadrien Biver"
click at [325, 477] on input "Oui" at bounding box center [327, 476] width 11 height 11
radio input "true"
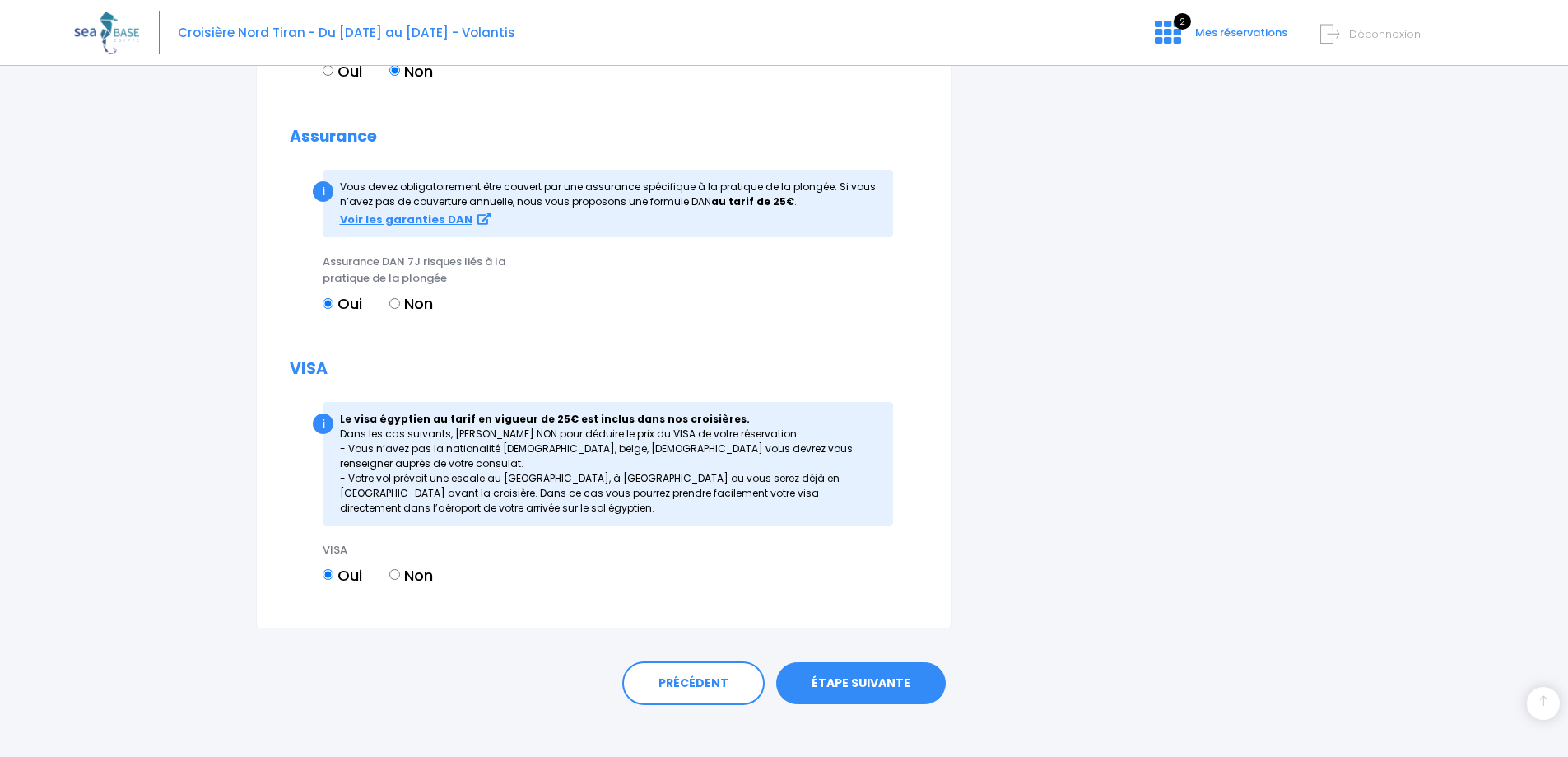
scroll to position [1752, 0]
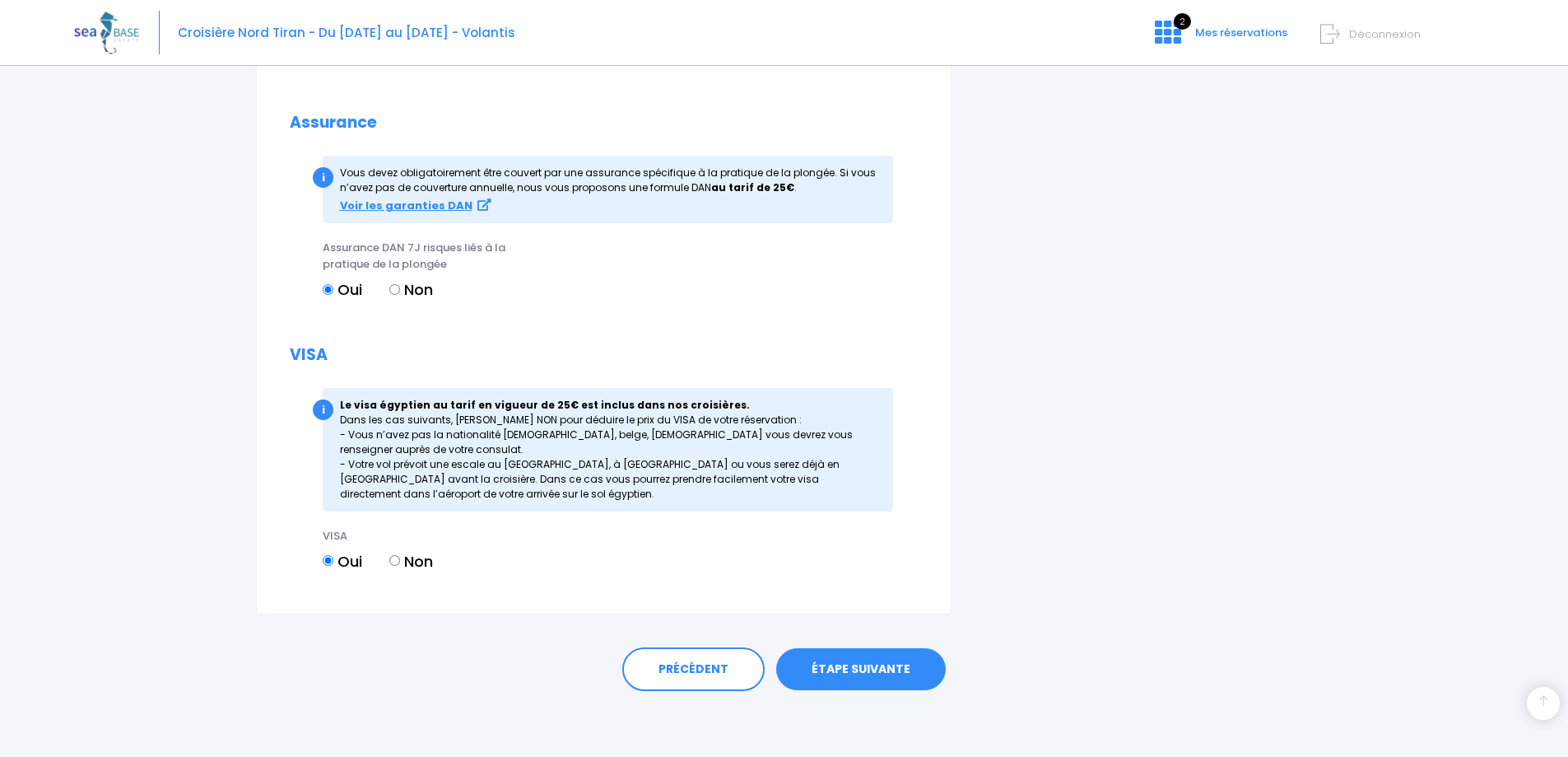
click at [839, 671] on link "ÉTAPE SUIVANTE" at bounding box center [861, 670] width 170 height 43
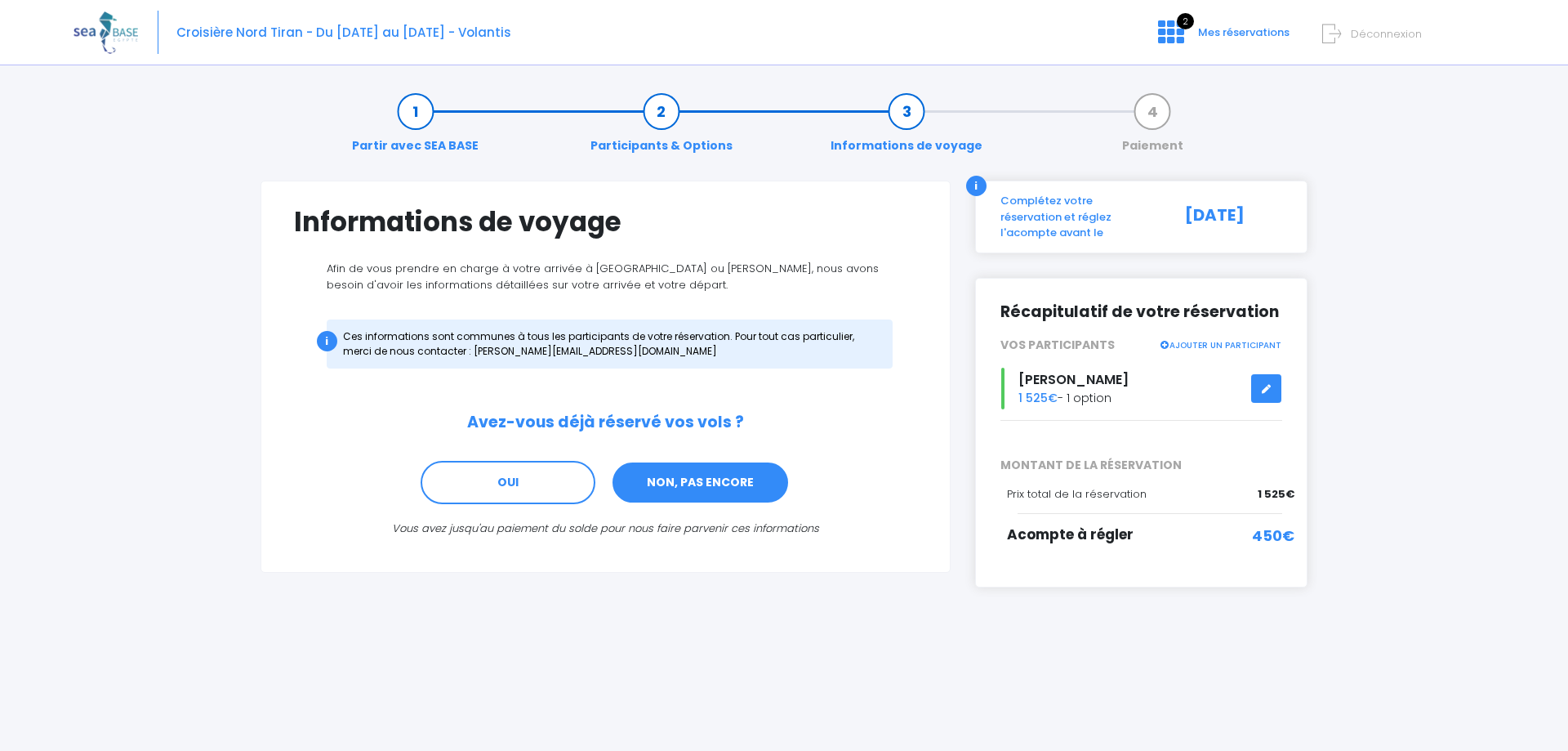
click at [665, 477] on link "NON, PAS ENCORE" at bounding box center [701, 483] width 179 height 44
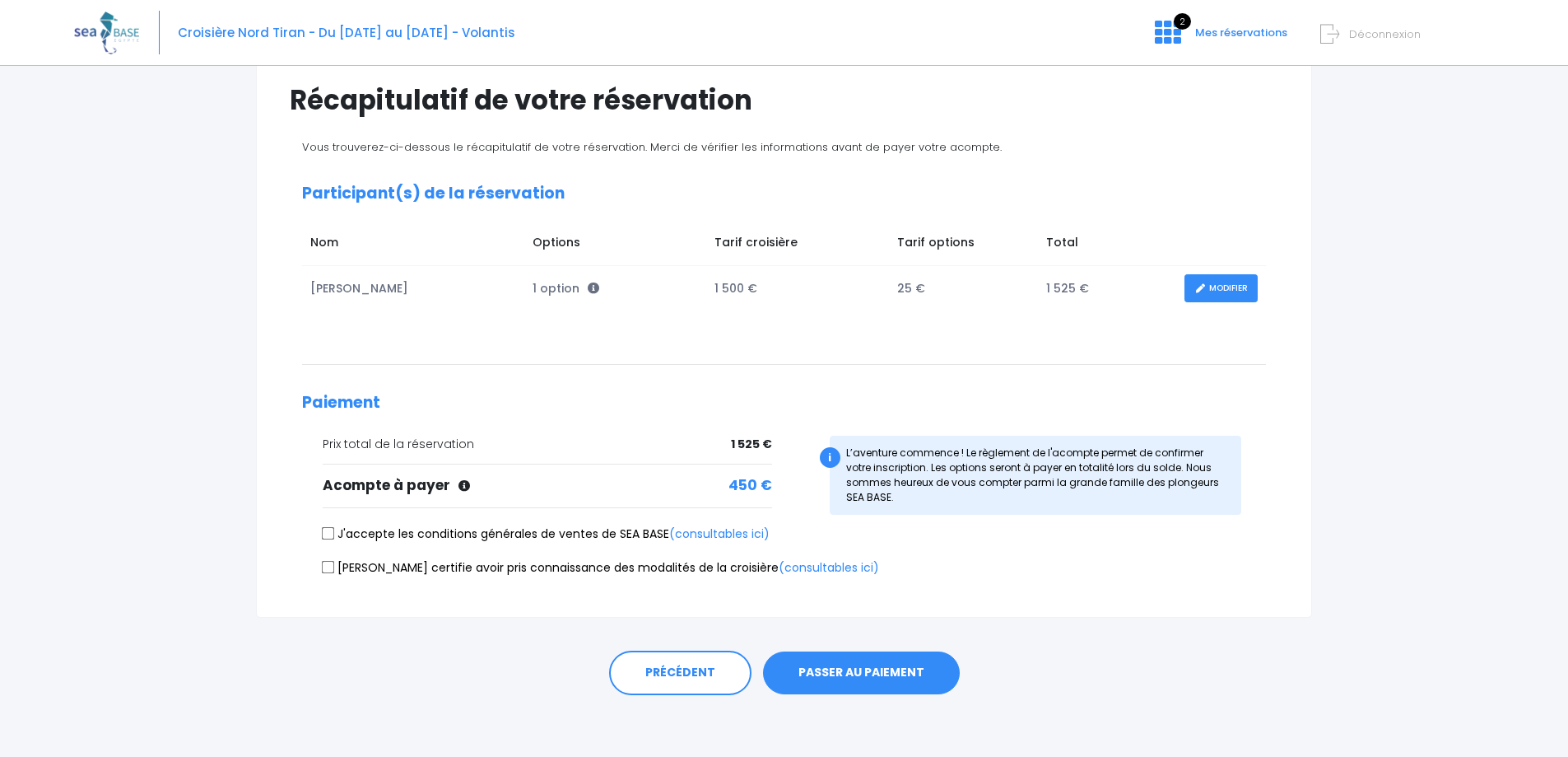
scroll to position [127, 0]
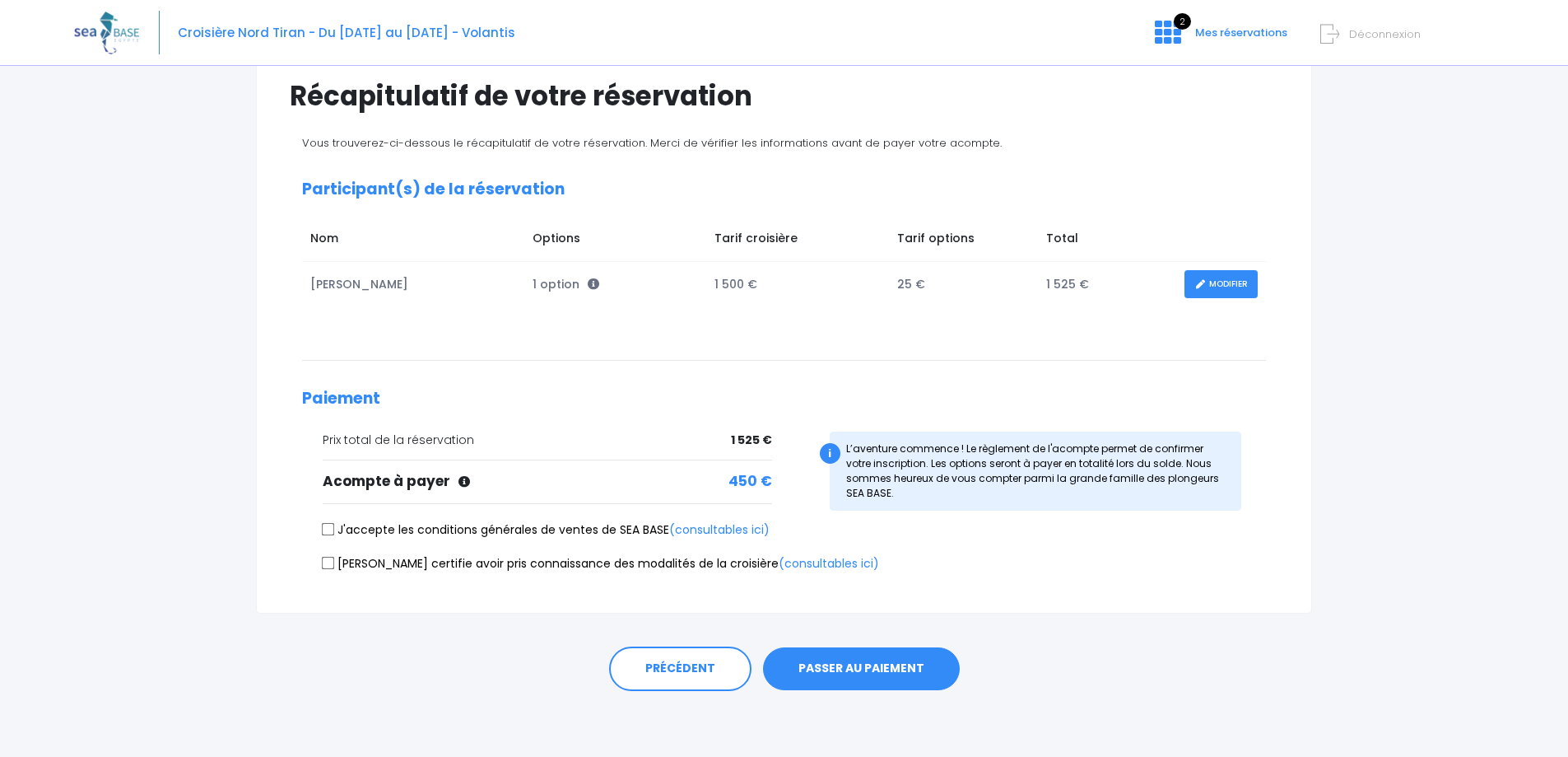
click at [324, 531] on input "J'accepte les conditions générales de ventes de SEA BASE (consultables ici)" at bounding box center [328, 530] width 14 height 14
checkbox input "true"
click at [326, 567] on input "Je certifie avoir pris connaissance des modalités de la croisière (consultables…" at bounding box center [328, 563] width 14 height 14
checkbox input "true"
click at [858, 676] on button "PASSER AU PAIEMENT" at bounding box center [861, 669] width 196 height 43
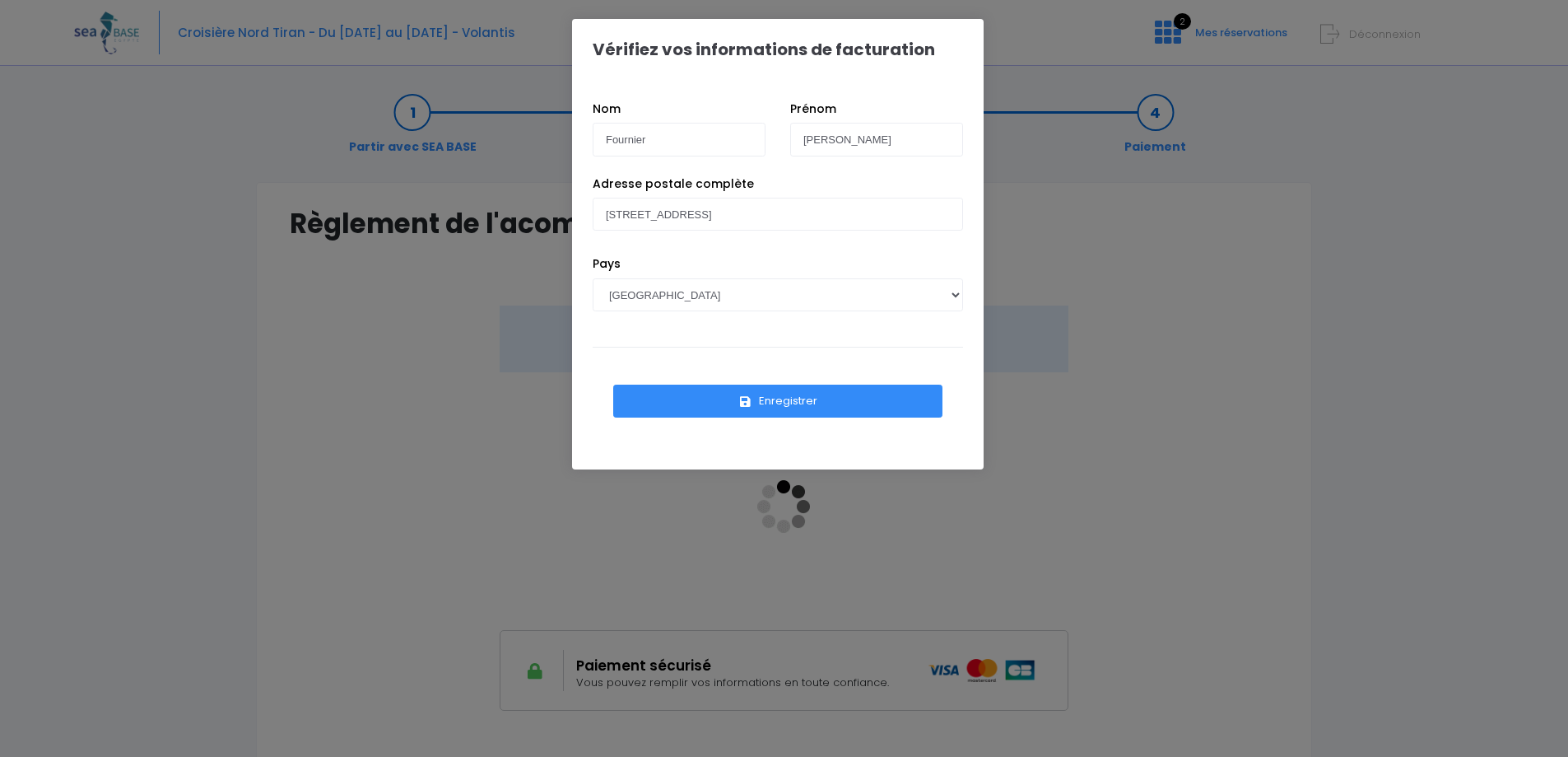
click at [805, 401] on button "Enregistrer" at bounding box center [777, 401] width 329 height 33
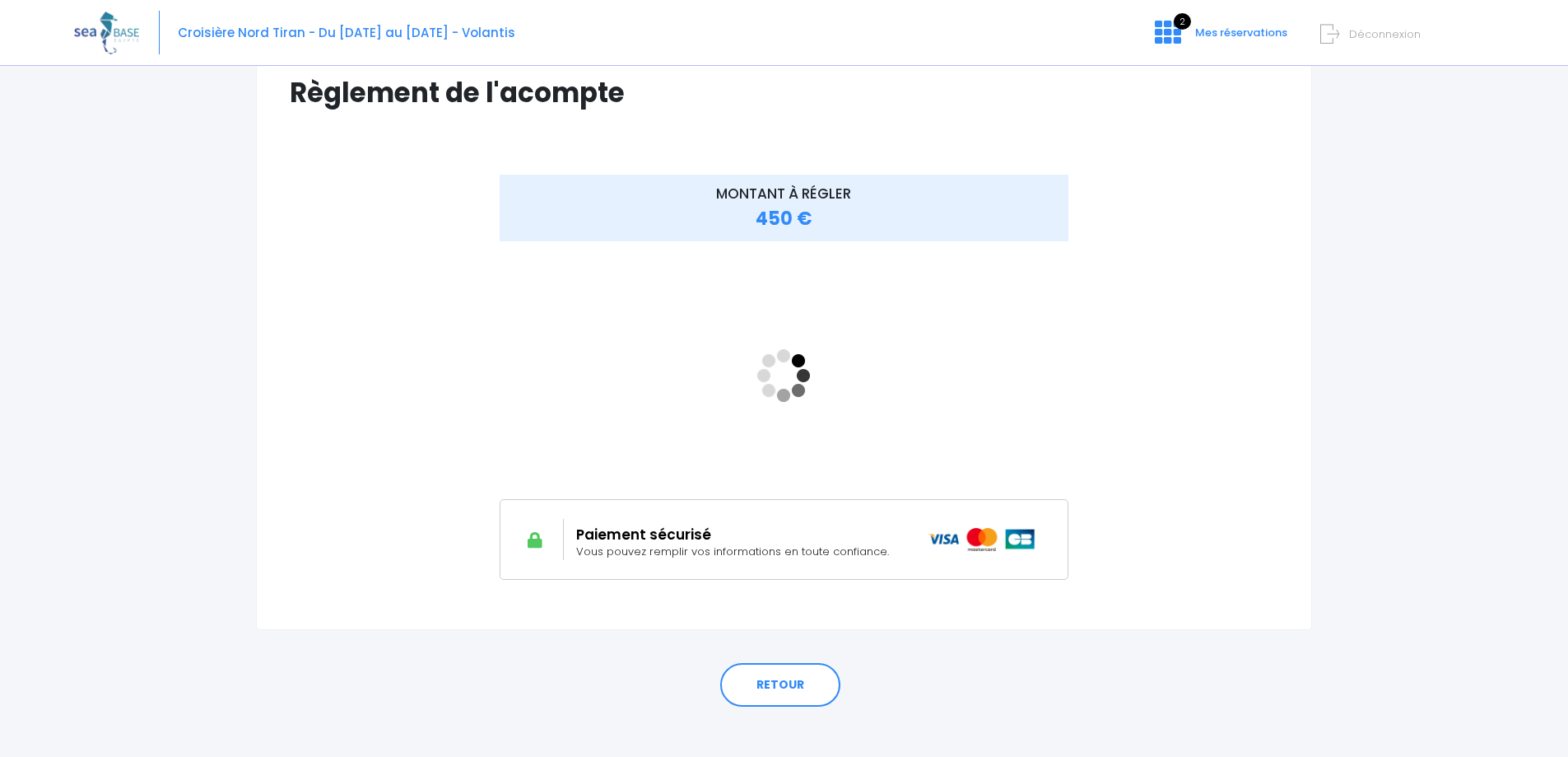
scroll to position [147, 0]
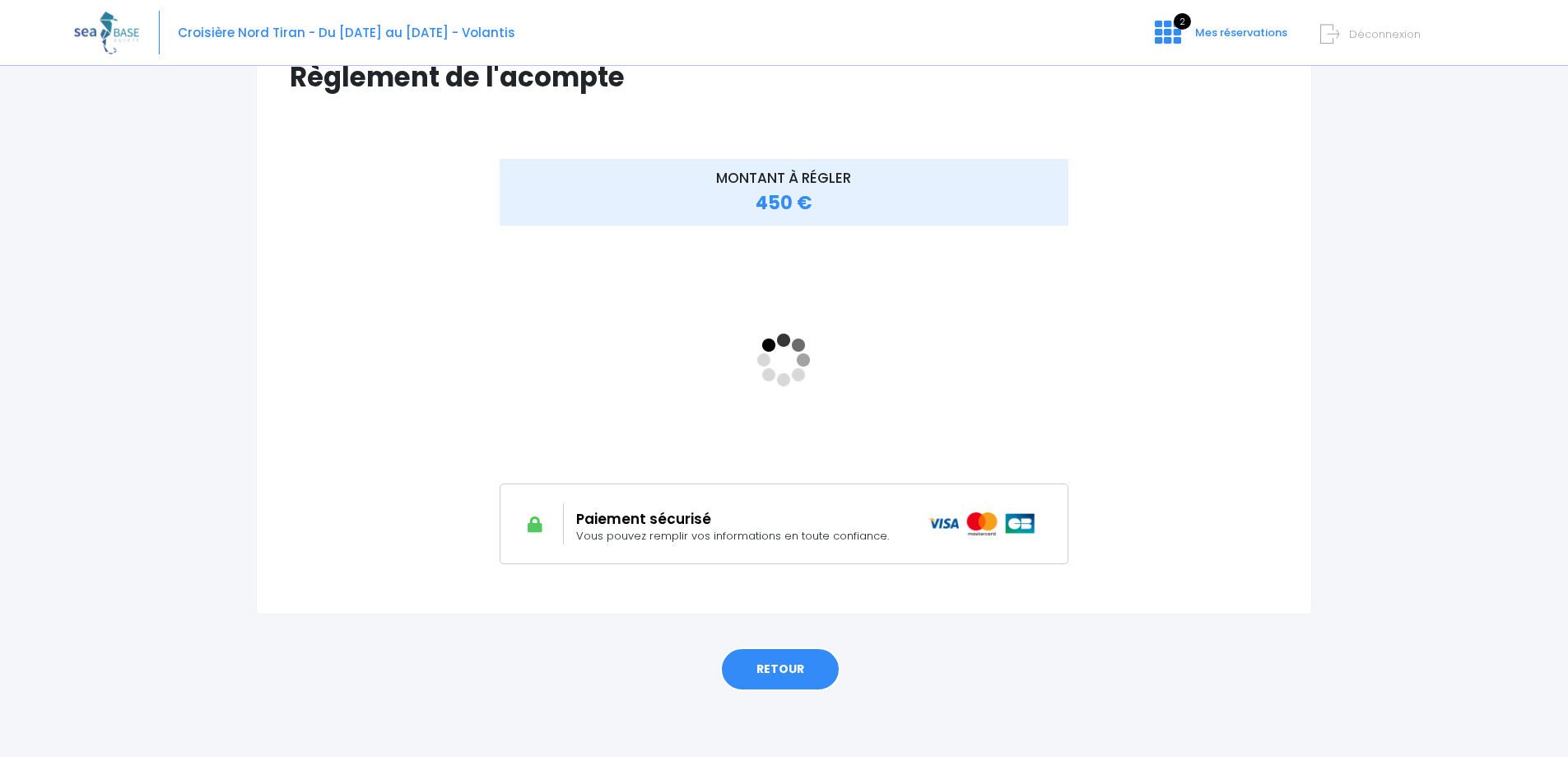
click at [778, 676] on link "RETOUR" at bounding box center [780, 670] width 120 height 45
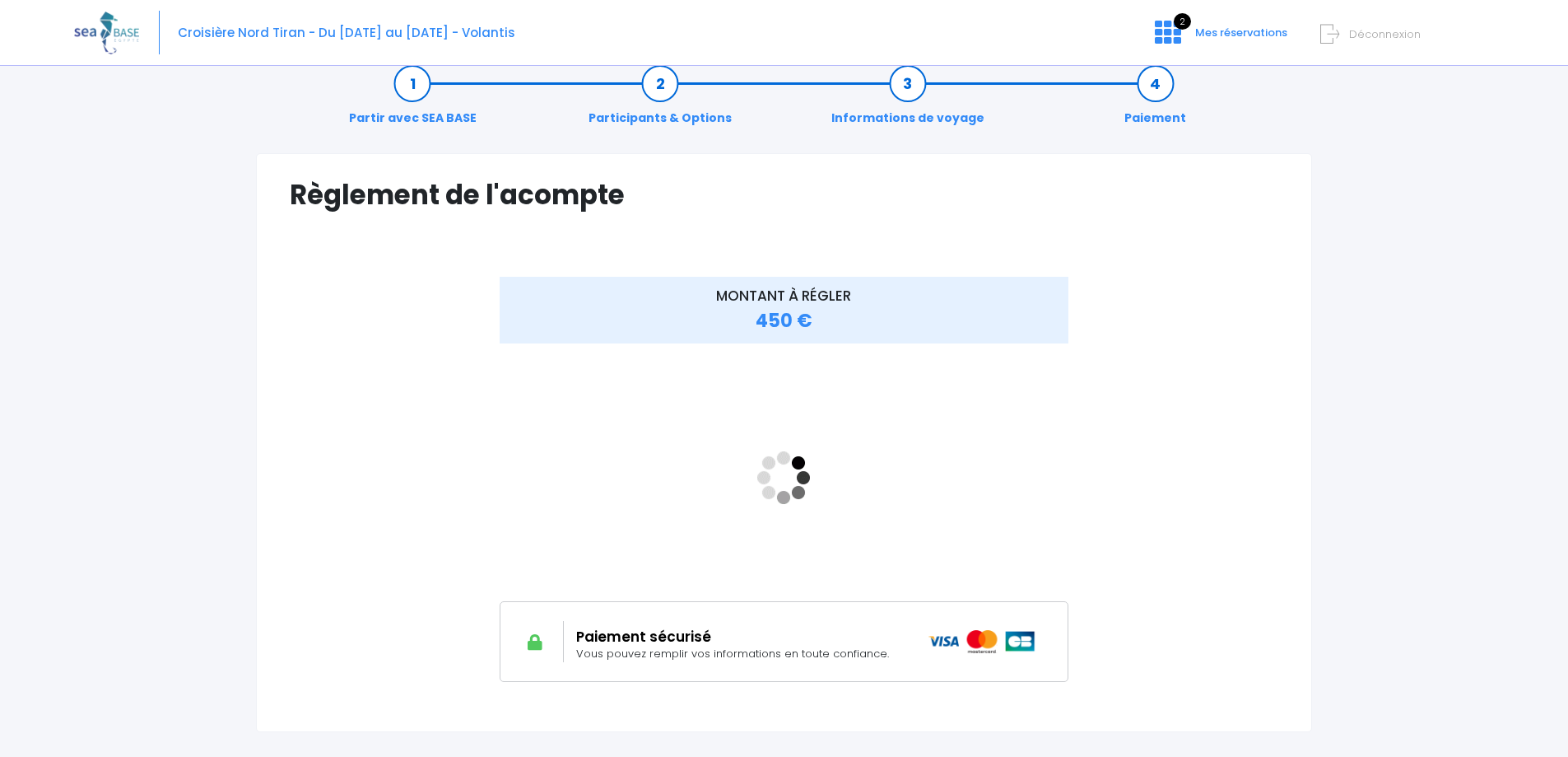
scroll to position [0, 0]
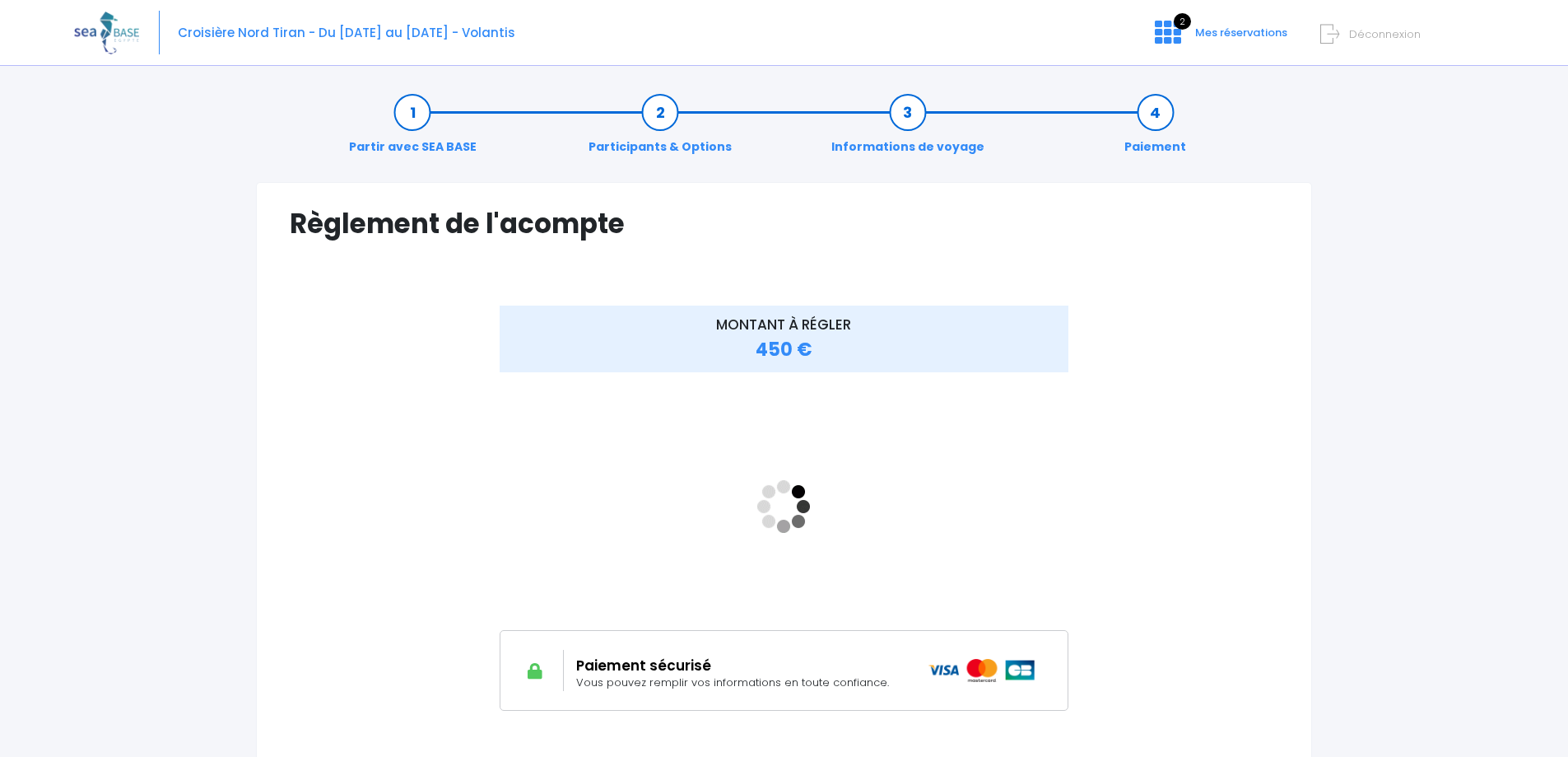
click at [1162, 110] on link "Paiement" at bounding box center [1155, 129] width 78 height 52
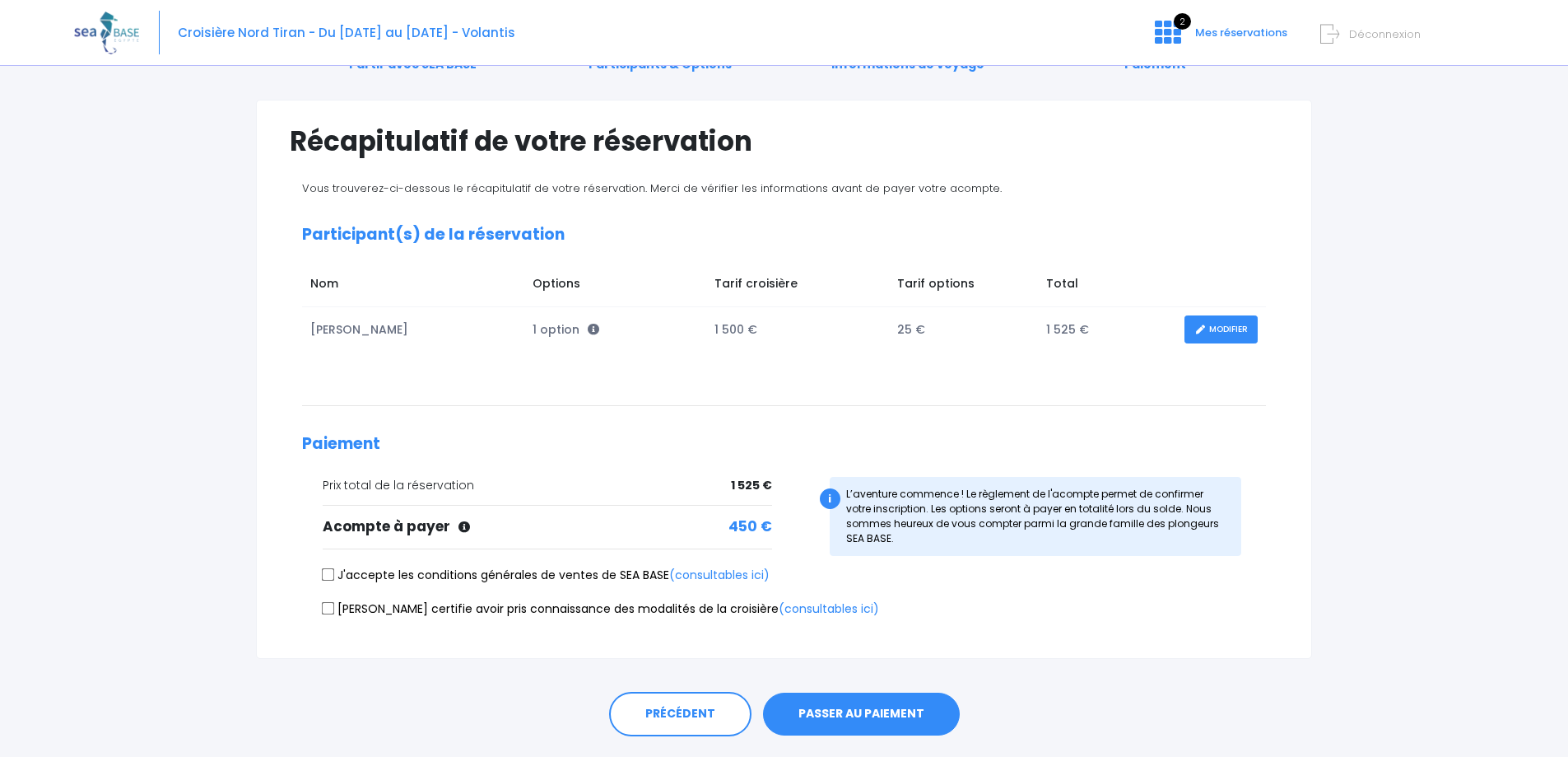
scroll to position [127, 0]
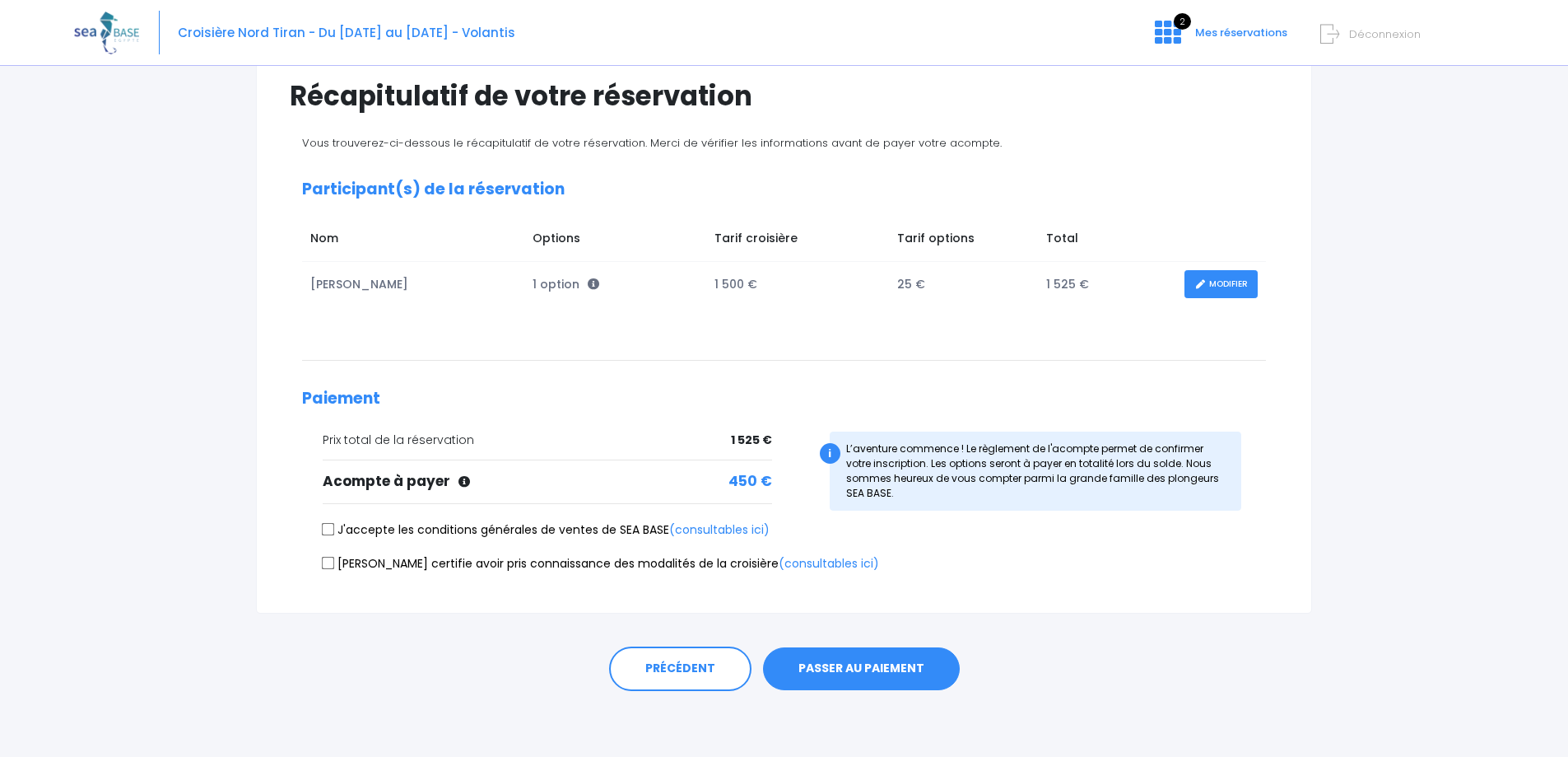
click at [324, 533] on input "J'accepte les conditions générales de ventes de SEA BASE (consultables ici)" at bounding box center [328, 530] width 14 height 14
checkbox input "true"
click at [331, 563] on input "Je certifie avoir pris connaissance des modalités de la croisière (consultables…" at bounding box center [328, 563] width 14 height 14
checkbox input "true"
click at [892, 676] on button "PASSER AU PAIEMENT" at bounding box center [861, 669] width 196 height 43
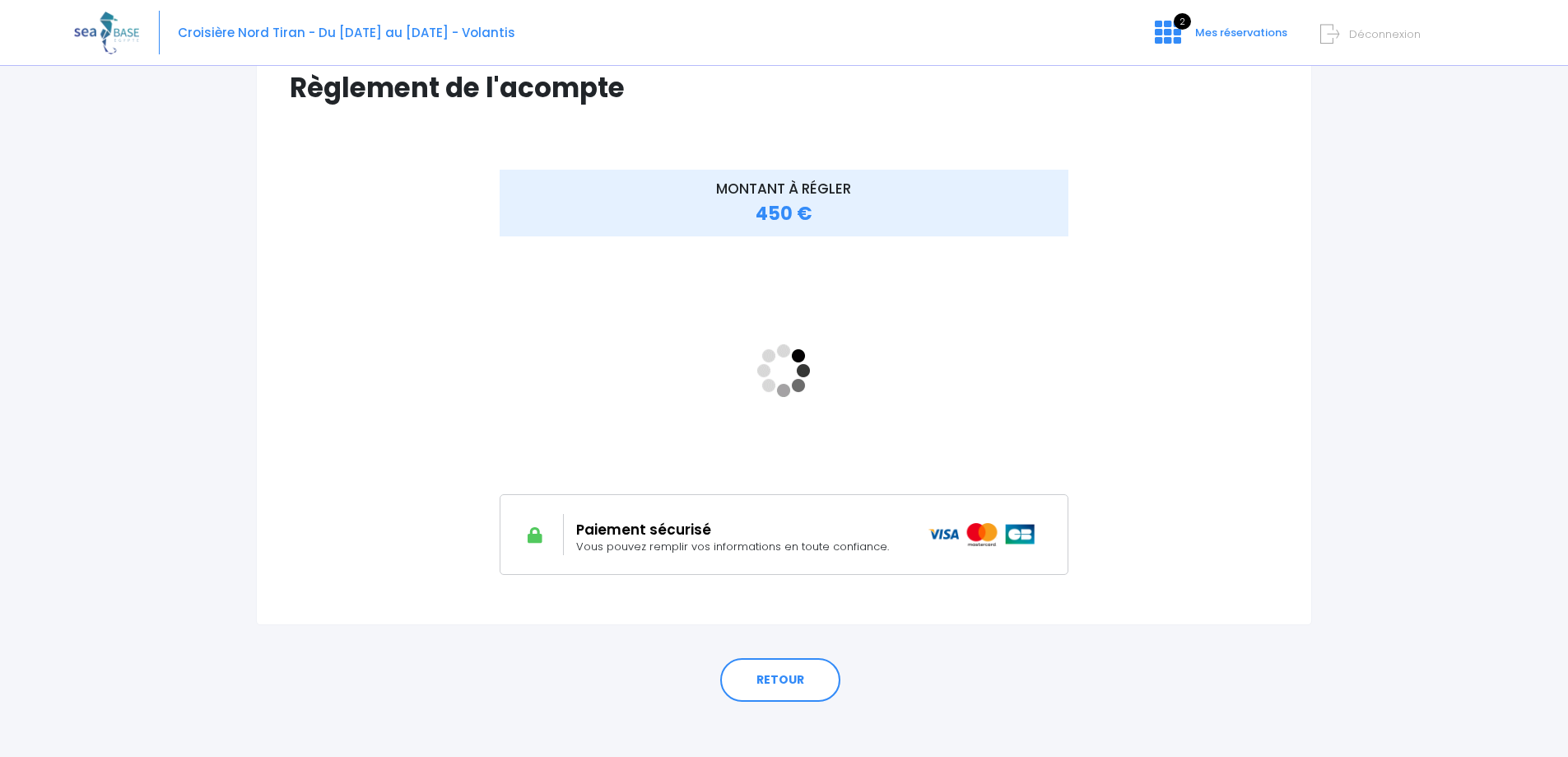
scroll to position [147, 0]
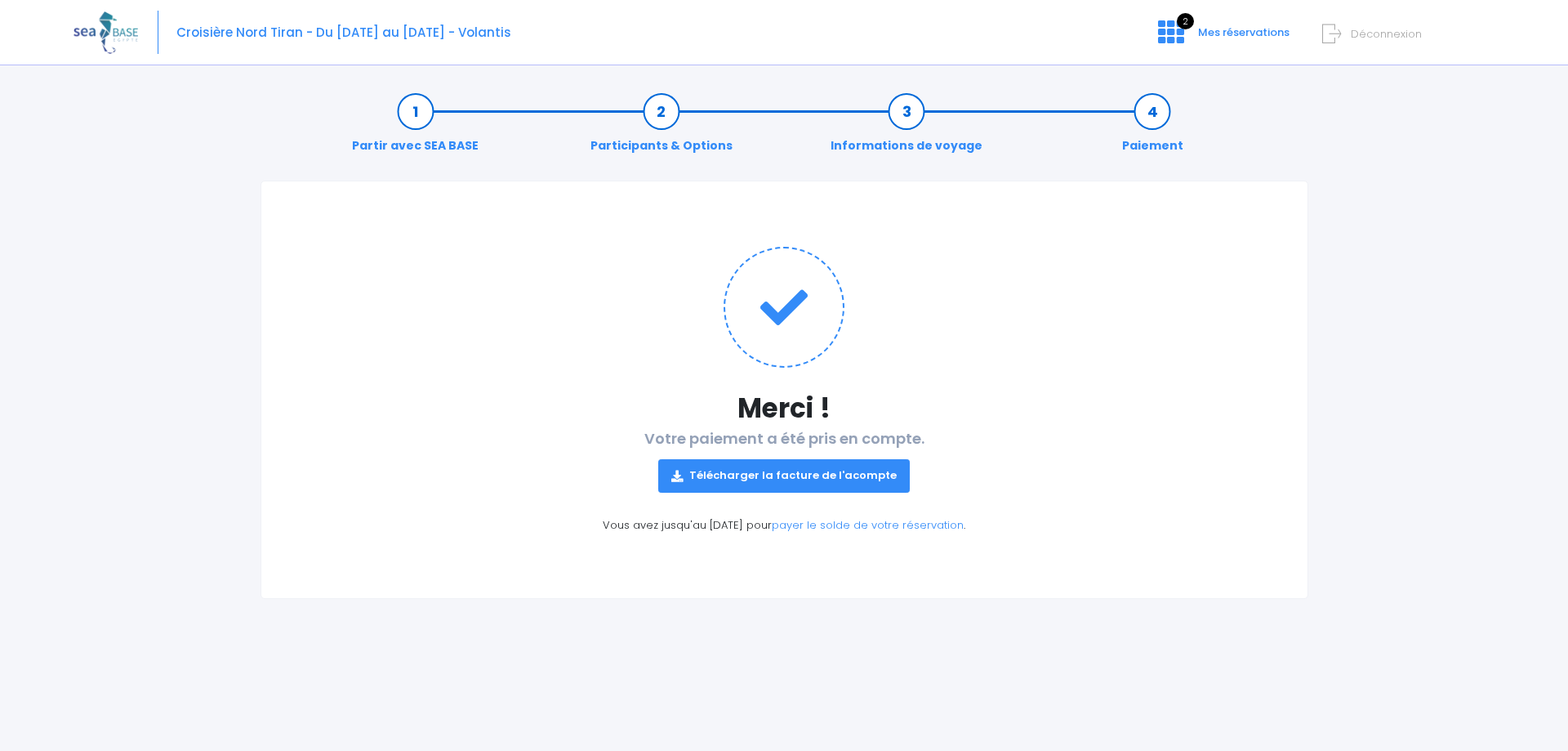
click at [831, 478] on link "Télécharger la facture de l'acompte" at bounding box center [784, 475] width 252 height 33
click at [1252, 35] on span "Mes réservations" at bounding box center [1244, 32] width 92 height 15
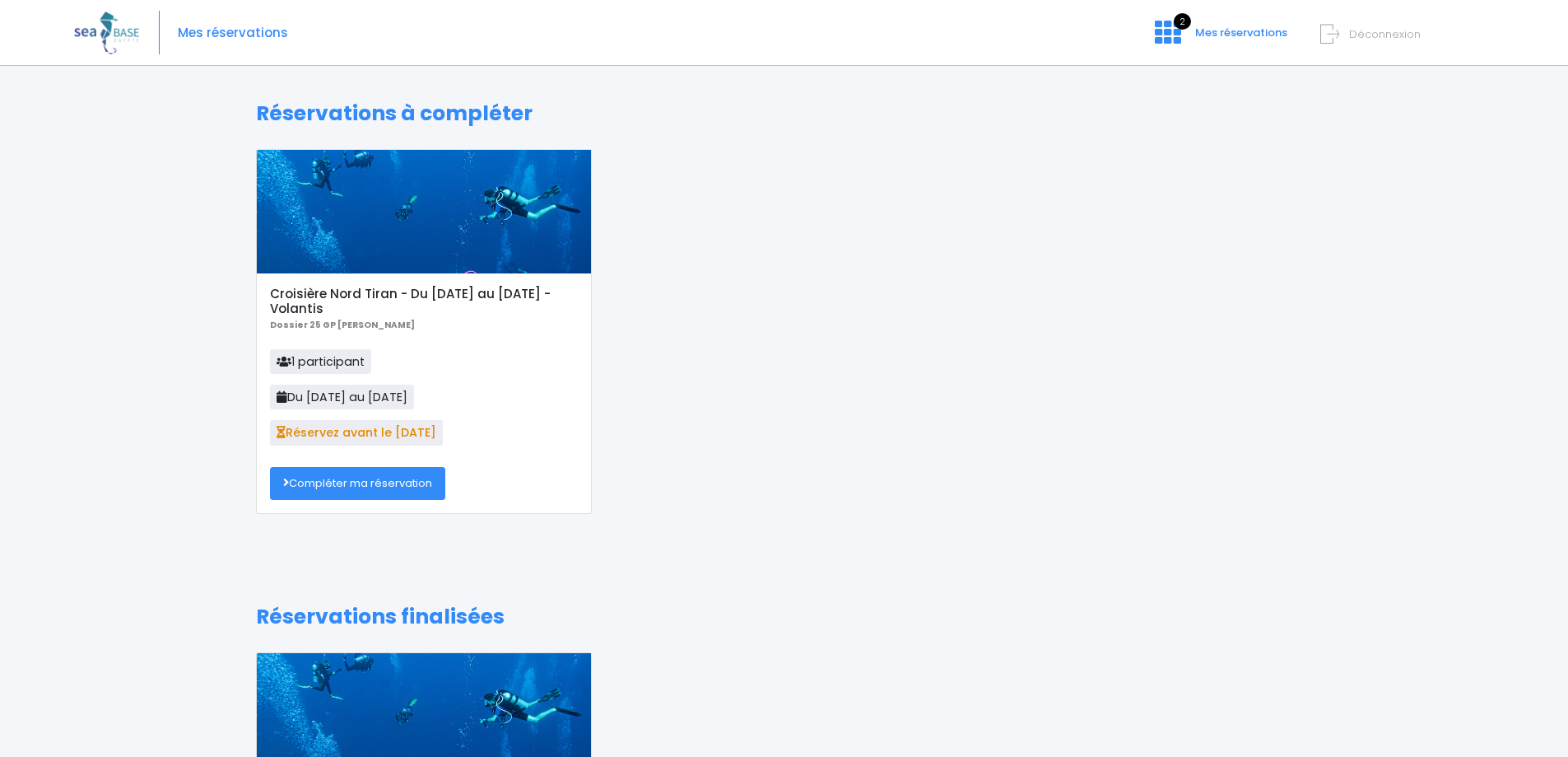
click at [503, 302] on h5 "Croisière Nord Tiran - Du [DATE] au [DATE] - Volantis" at bounding box center [424, 301] width 307 height 29
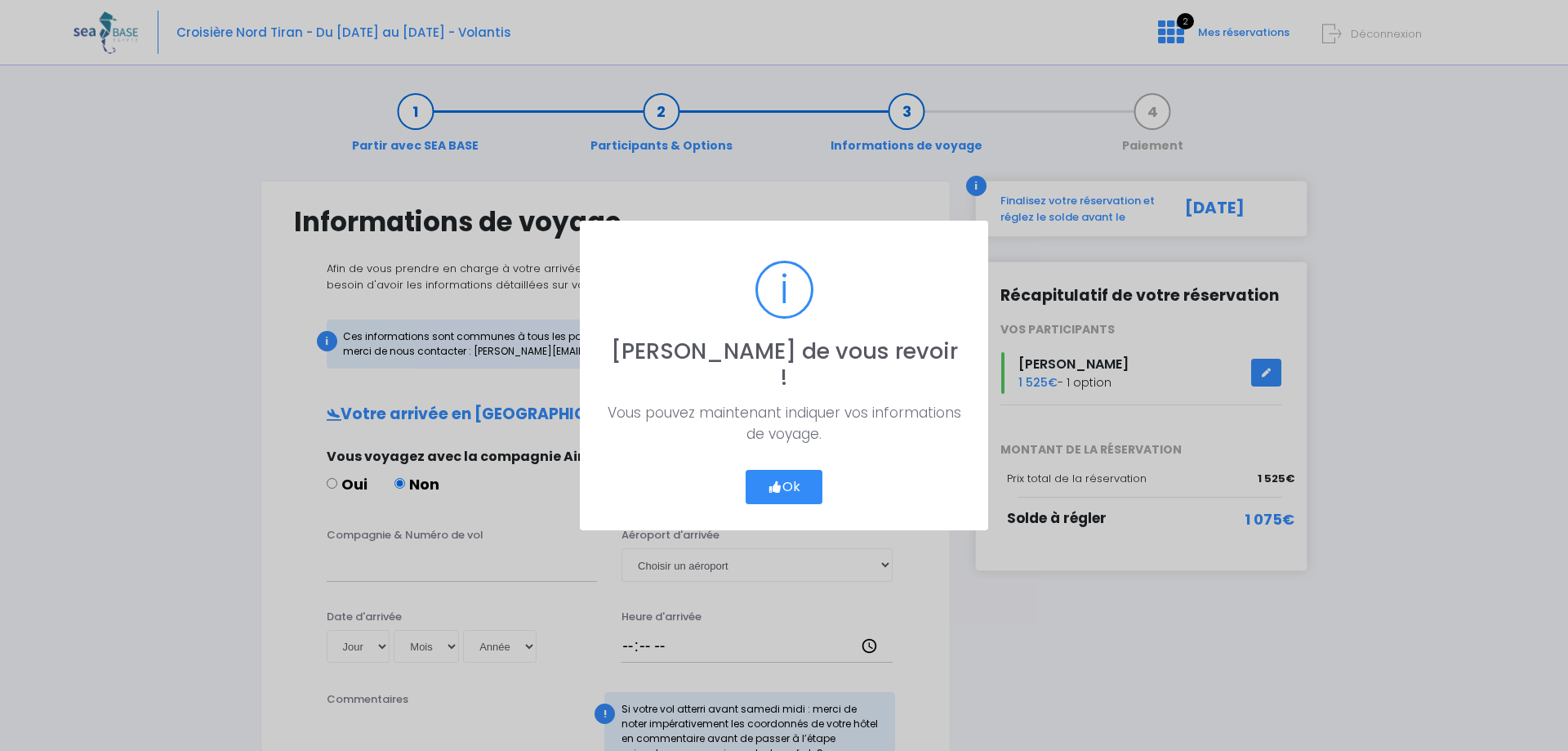
click at [803, 472] on button "Ok" at bounding box center [784, 487] width 77 height 35
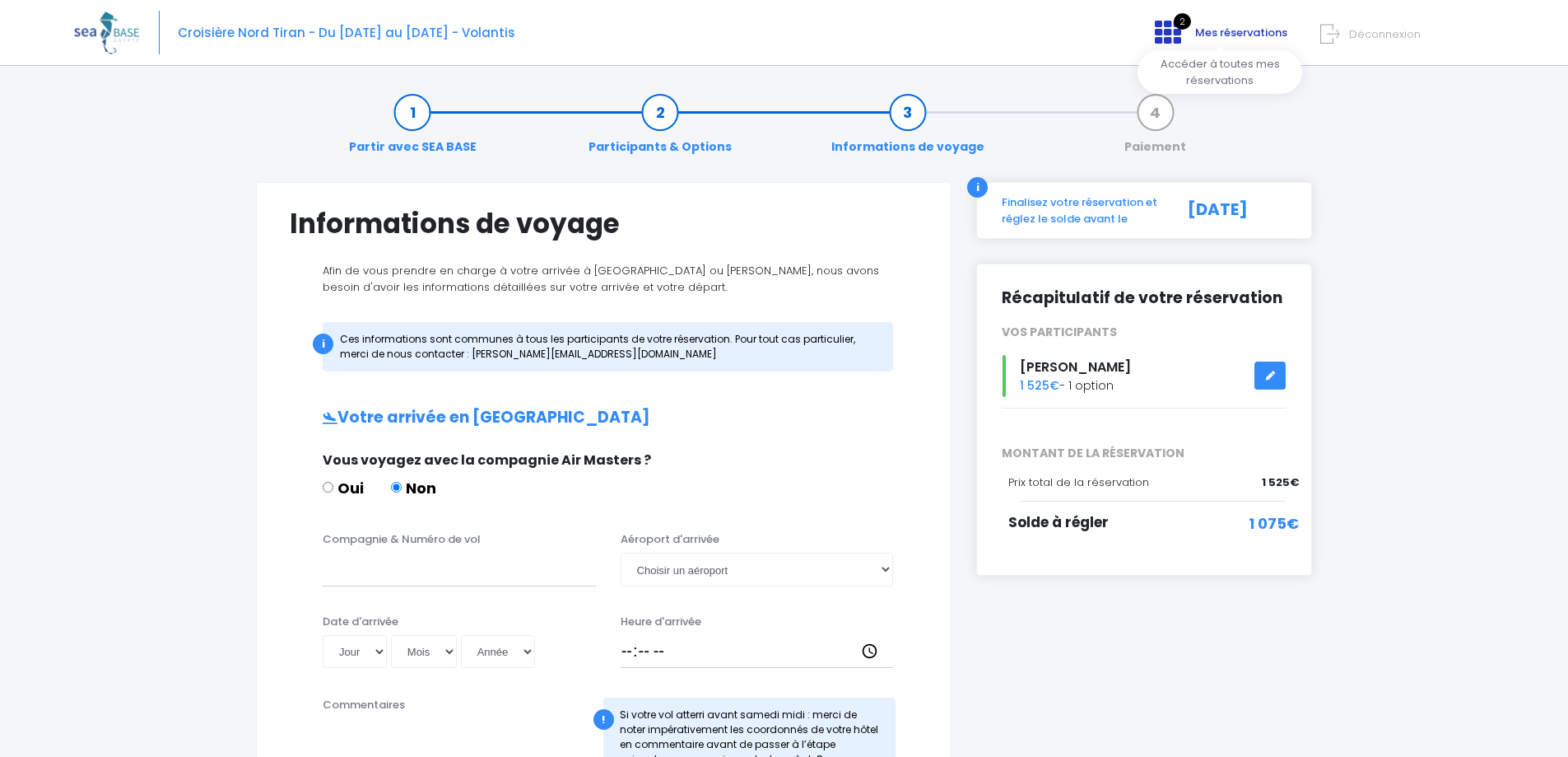
click at [1230, 30] on span "Mes réservations" at bounding box center [1241, 32] width 92 height 16
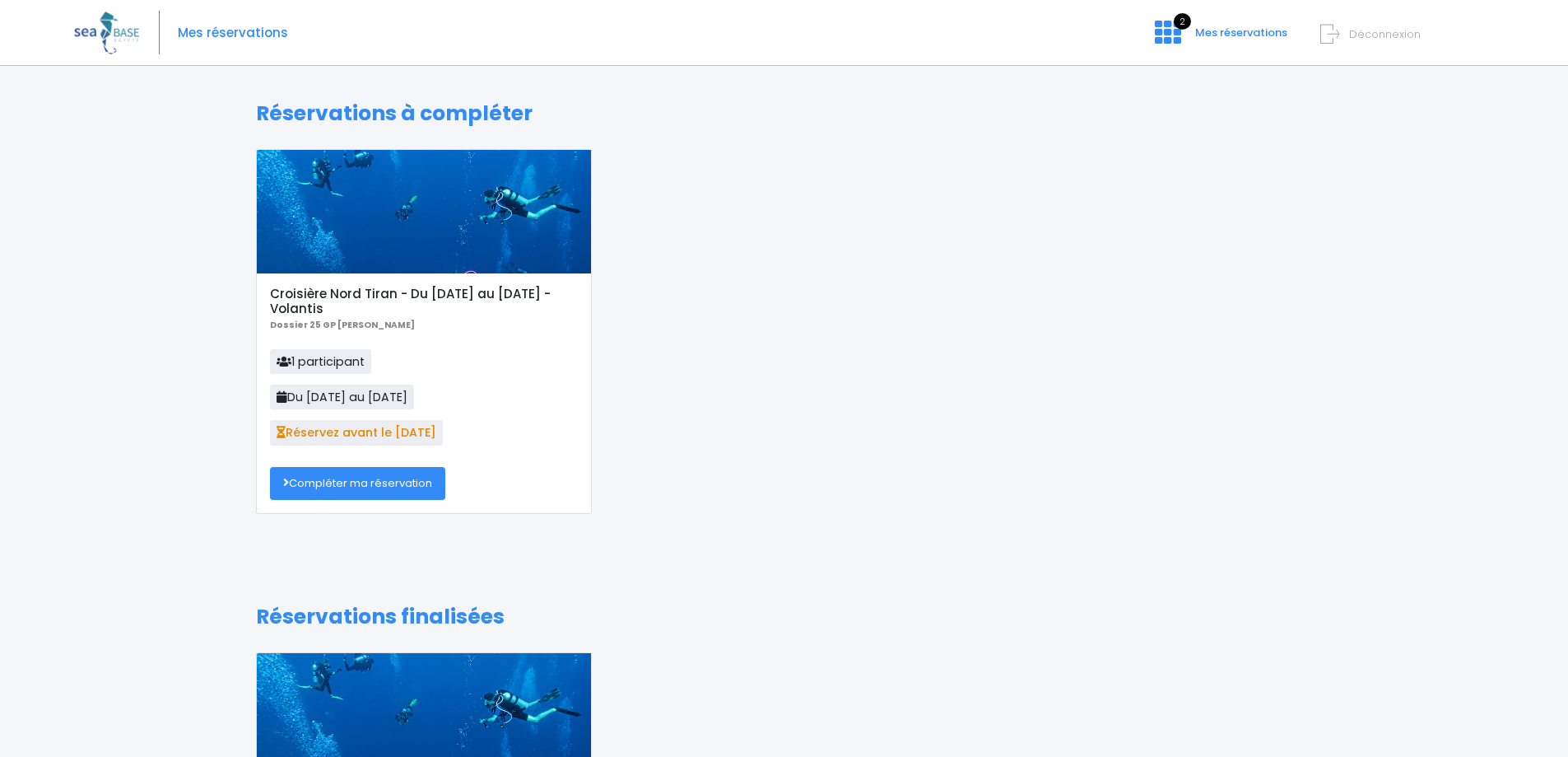
click at [335, 361] on span "1 participant" at bounding box center [321, 361] width 101 height 24
